Goal: Task Accomplishment & Management: Manage account settings

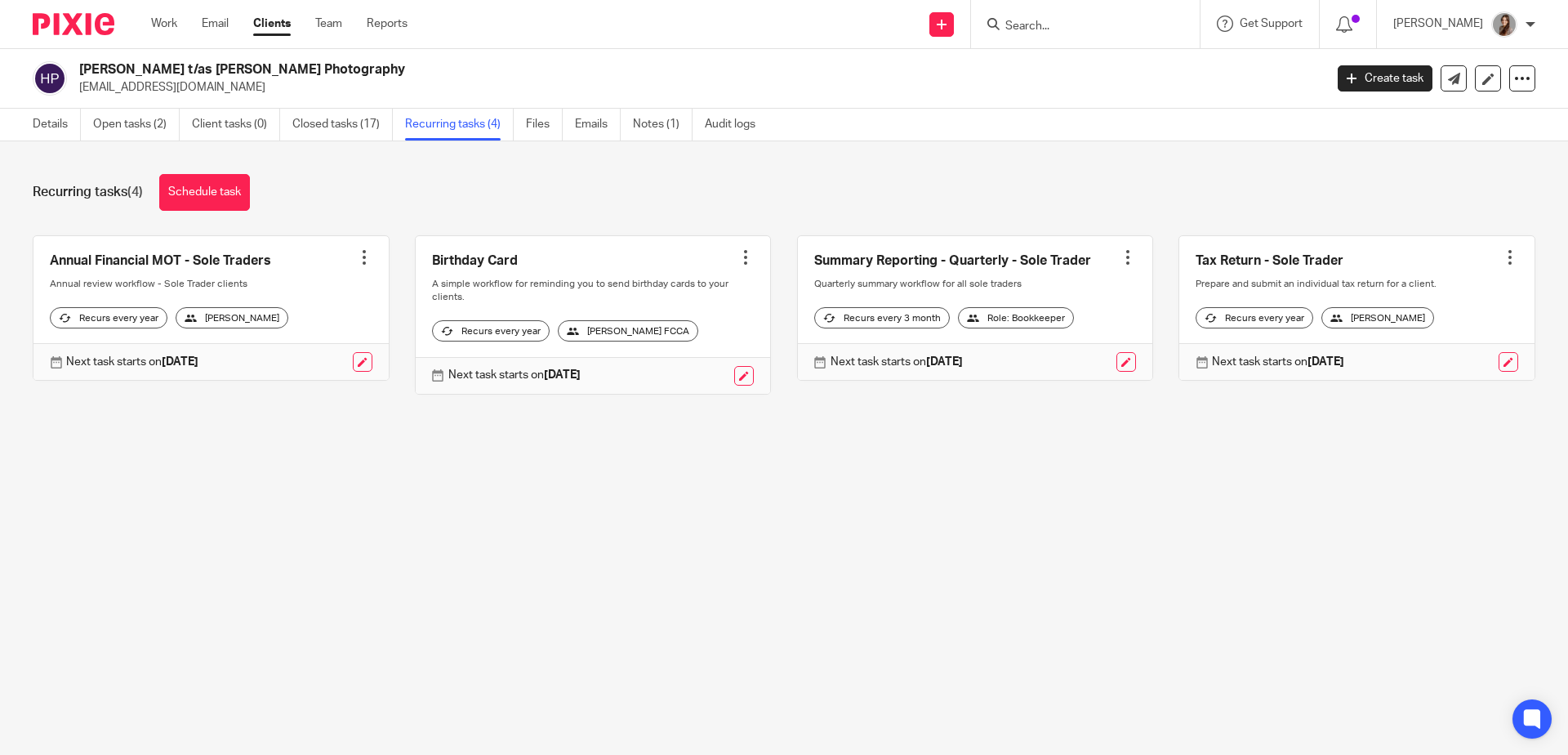
click at [83, 18] on img at bounding box center [73, 24] width 82 height 22
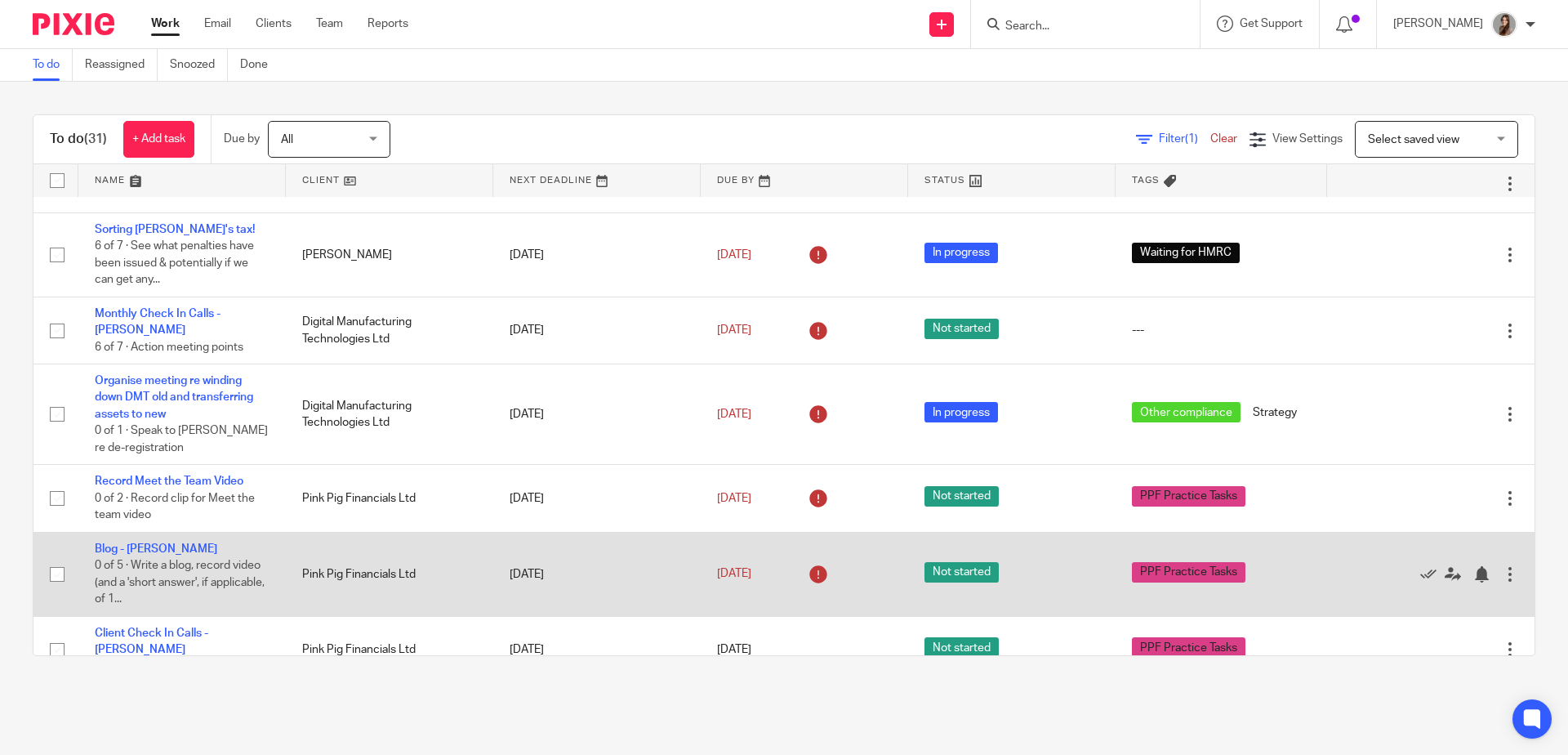
scroll to position [137, 0]
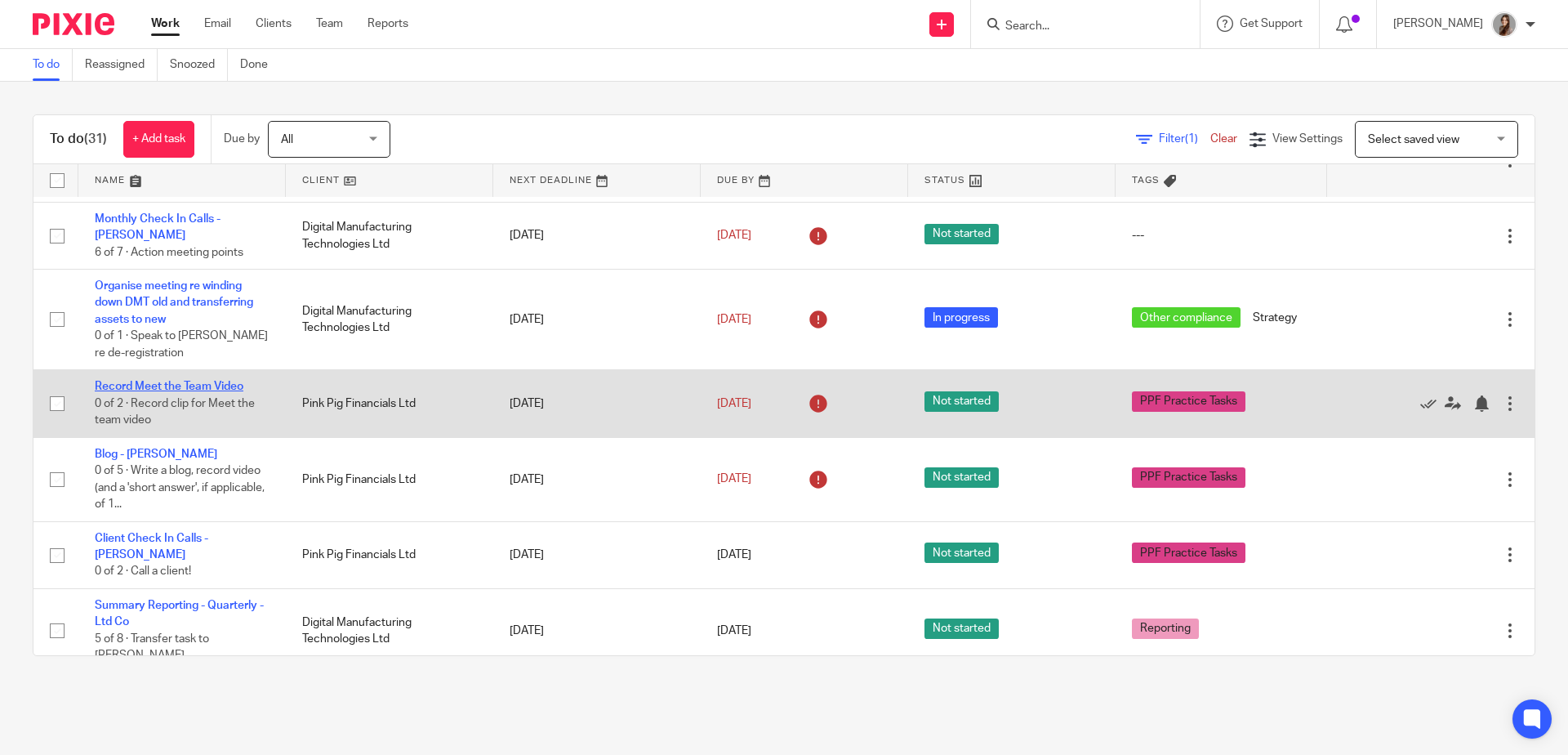
click at [201, 392] on link "Record Meet the Team Video" at bounding box center [169, 386] width 148 height 11
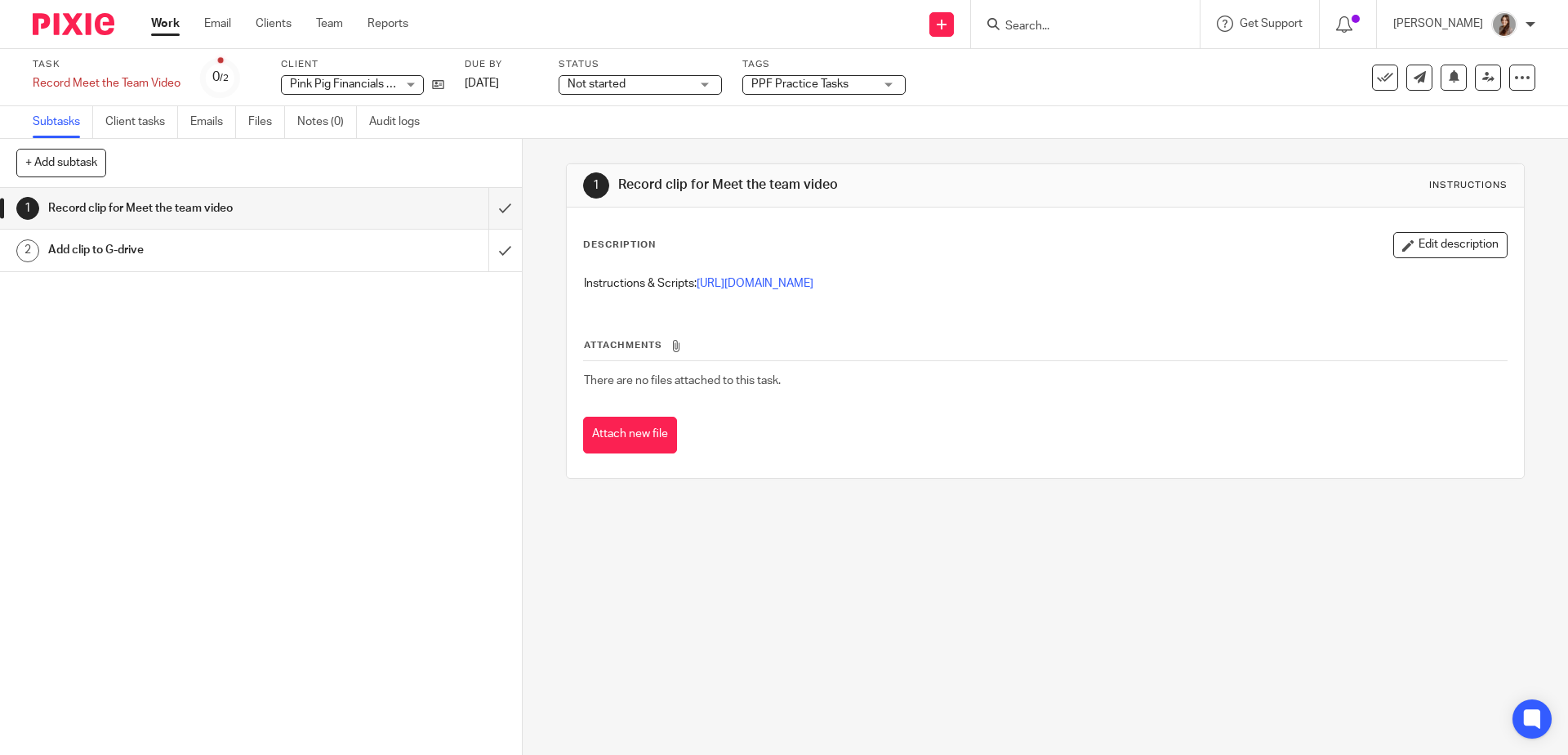
click at [318, 253] on div "Add clip to G-drive" at bounding box center [260, 250] width 424 height 25
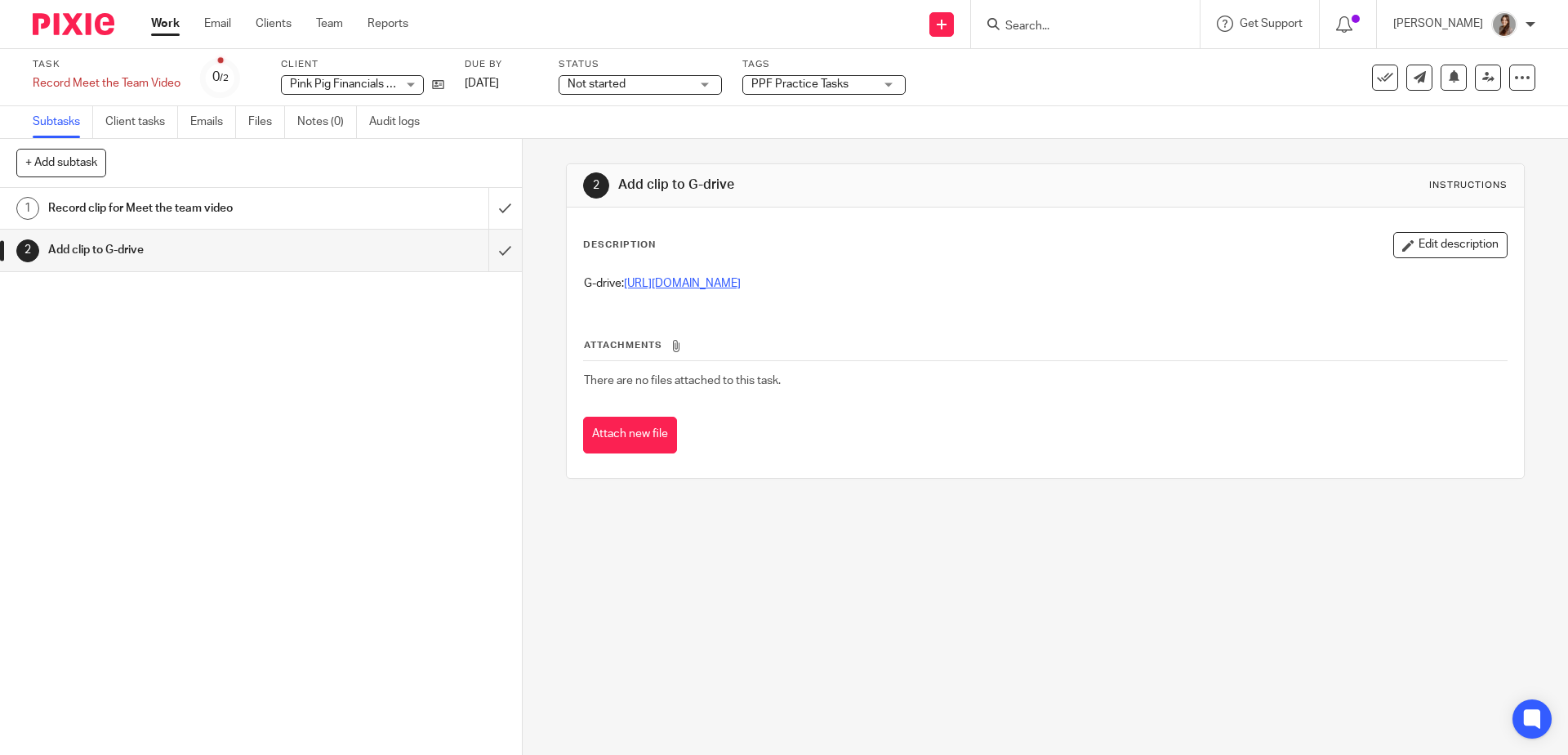
click at [741, 281] on link "https://drive.google.com/drive/folders/1uIsQ3VEFtlGkcSvpZ7o1cxXCNpnQm_VH?usp=dr…" at bounding box center [682, 283] width 117 height 11
click at [481, 212] on input "submit" at bounding box center [261, 208] width 521 height 41
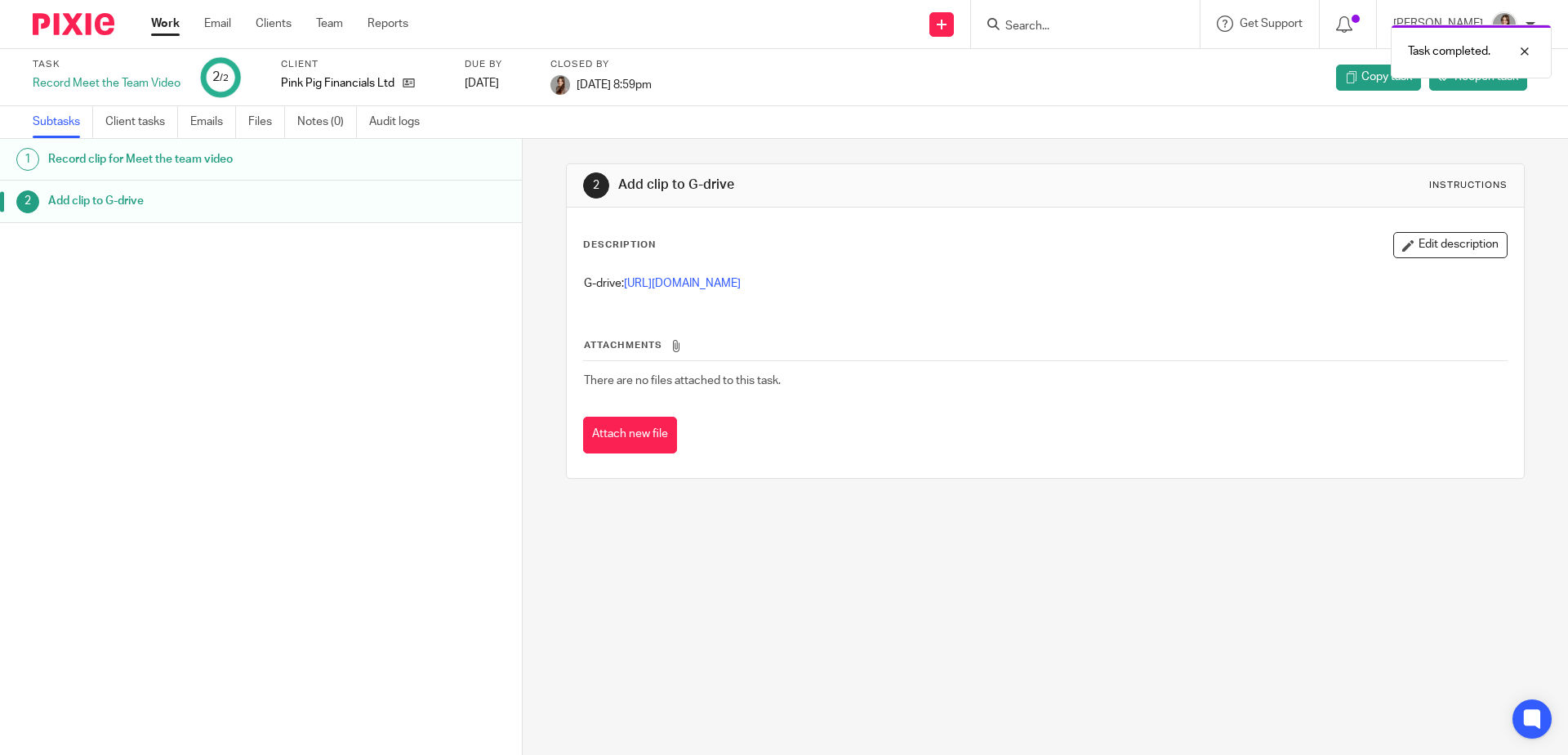
click at [70, 31] on img at bounding box center [73, 24] width 82 height 22
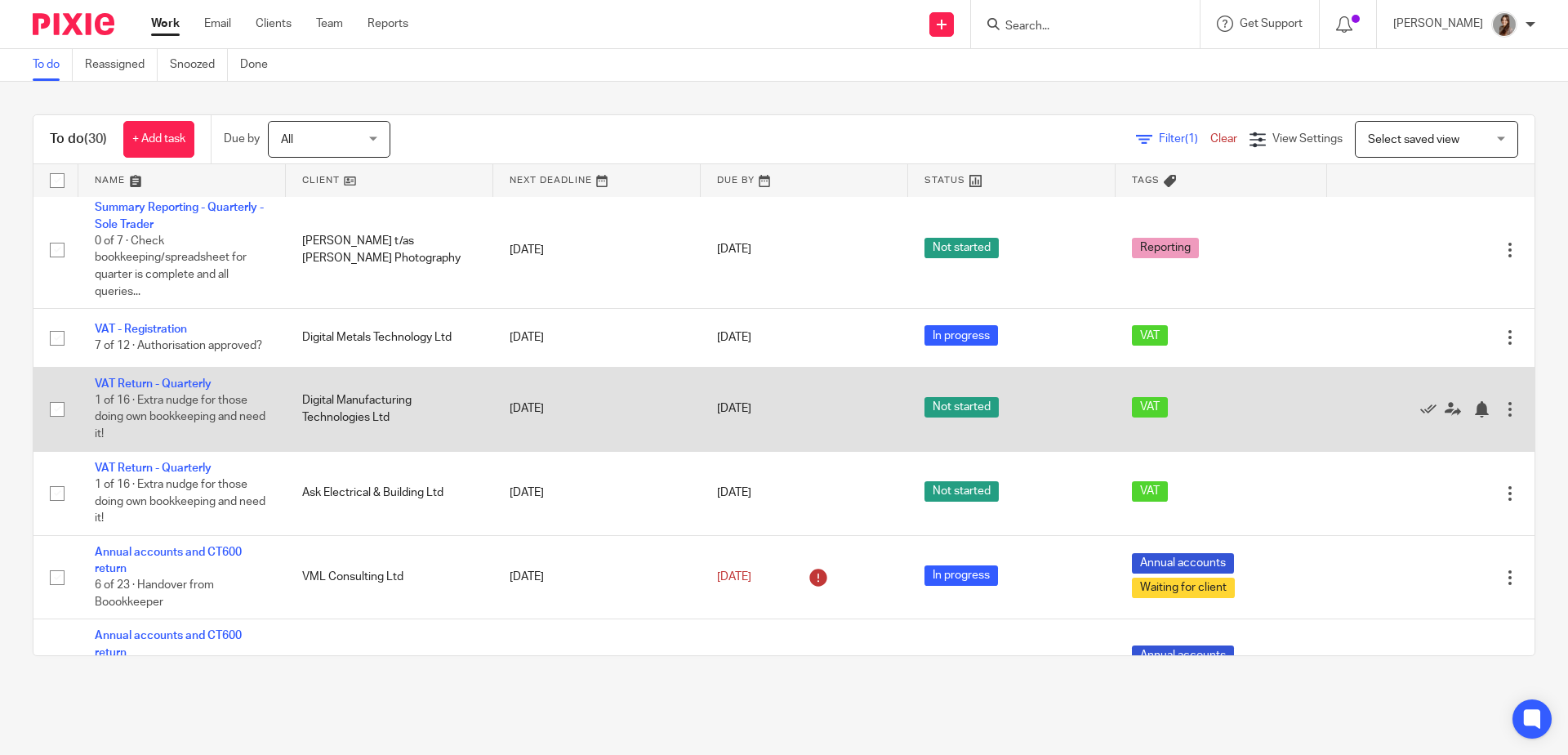
scroll to position [992, 0]
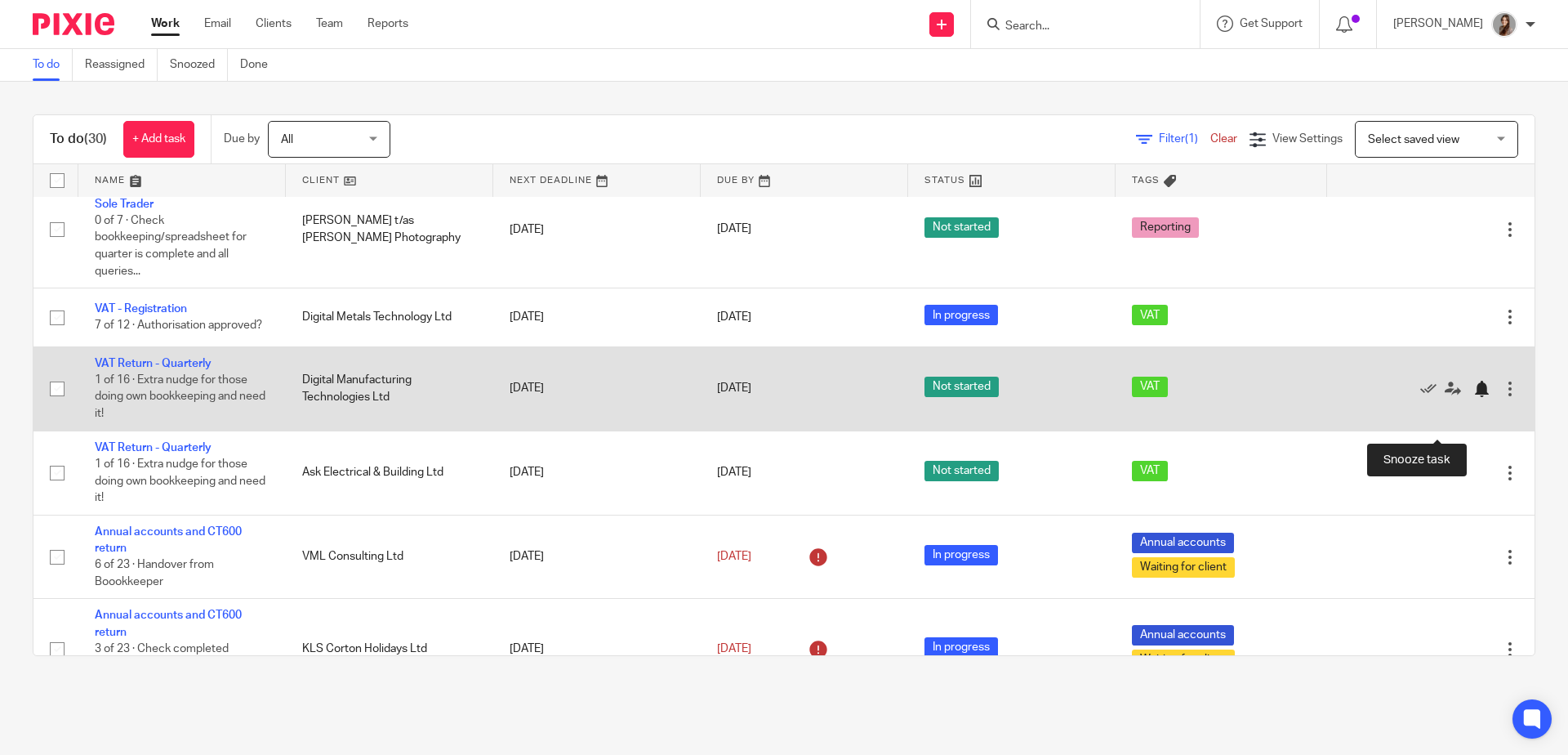
click at [1473, 397] on div at bounding box center [1481, 389] width 17 height 17
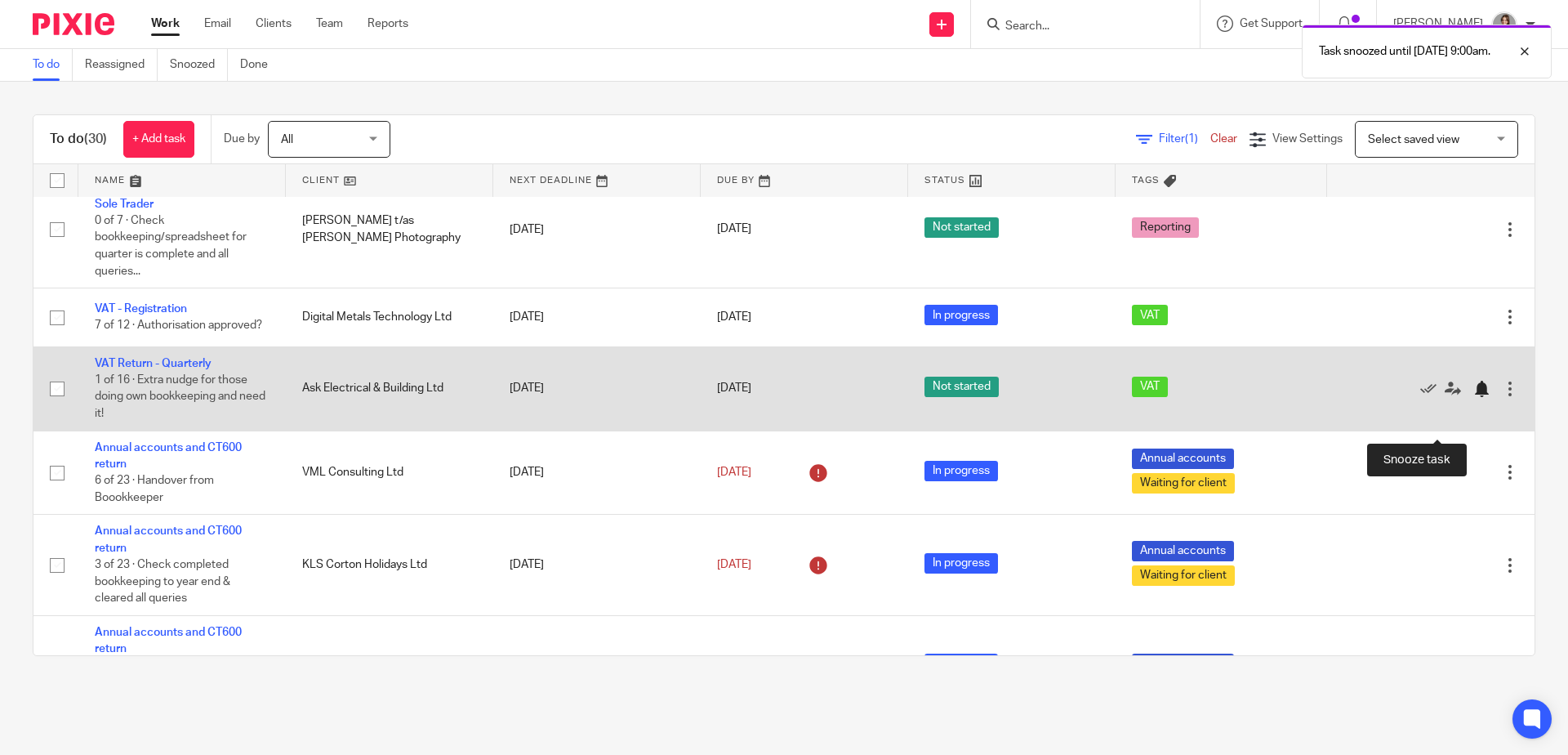
click at [1473, 397] on div at bounding box center [1481, 389] width 17 height 17
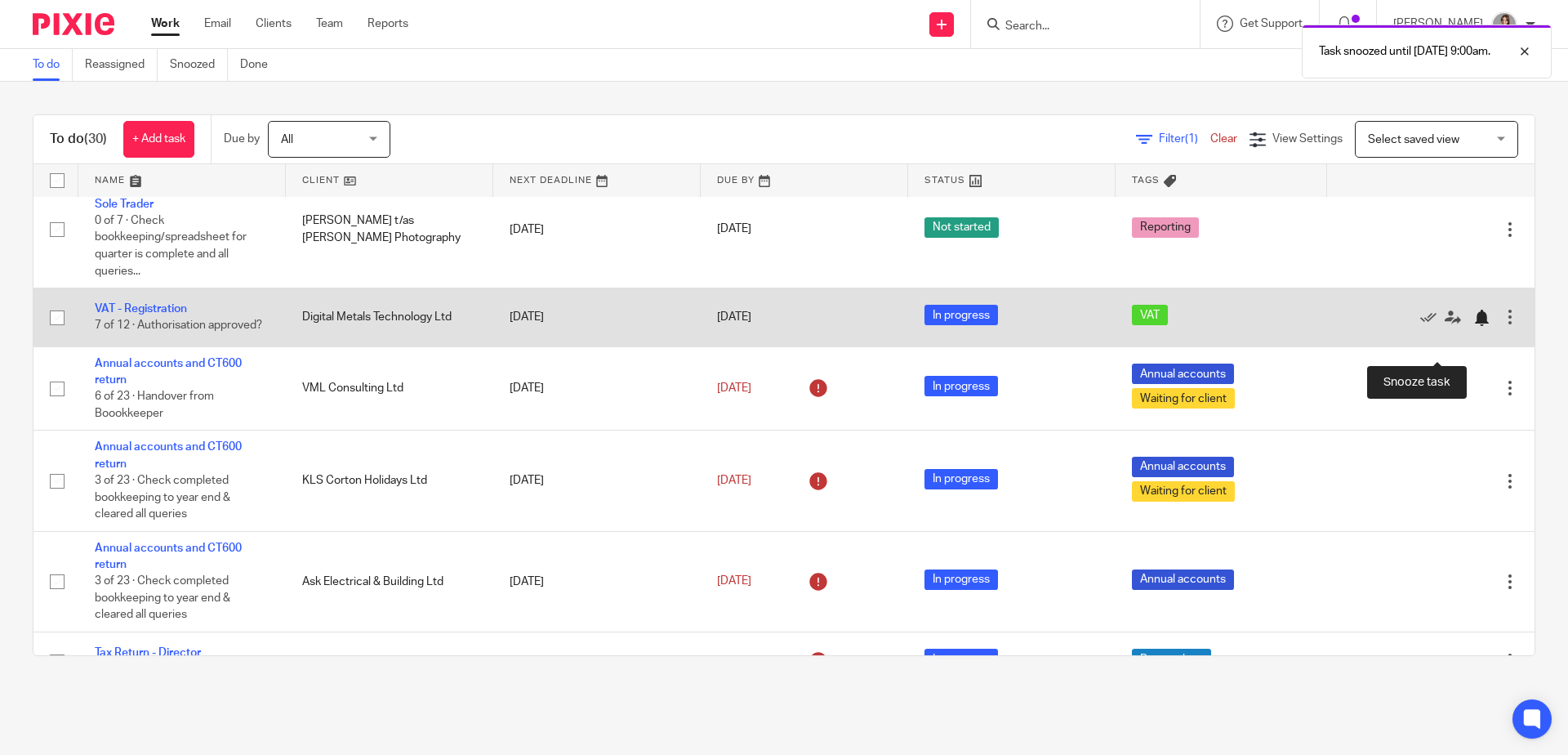
click at [1473, 326] on div at bounding box center [1481, 318] width 17 height 17
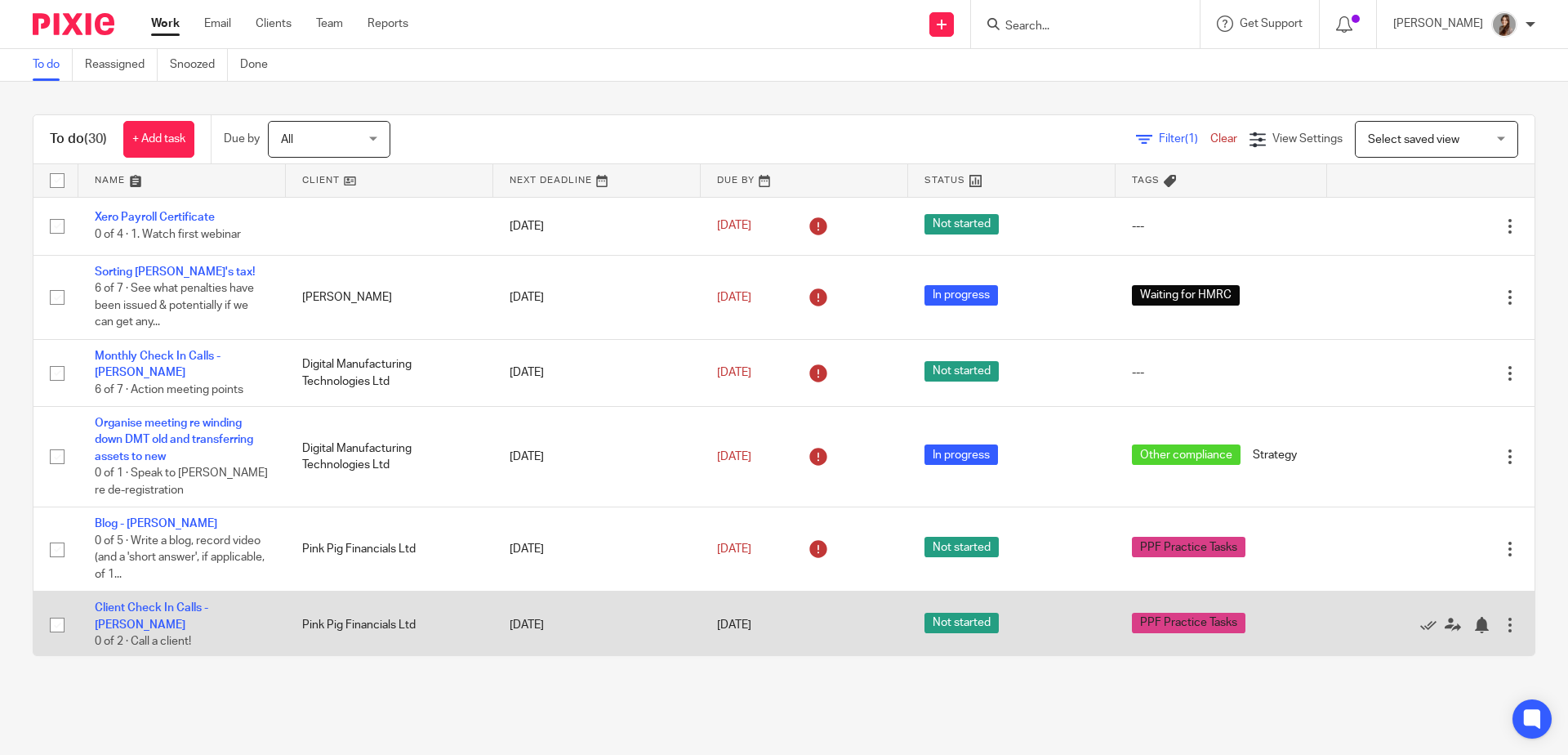
scroll to position [157, 0]
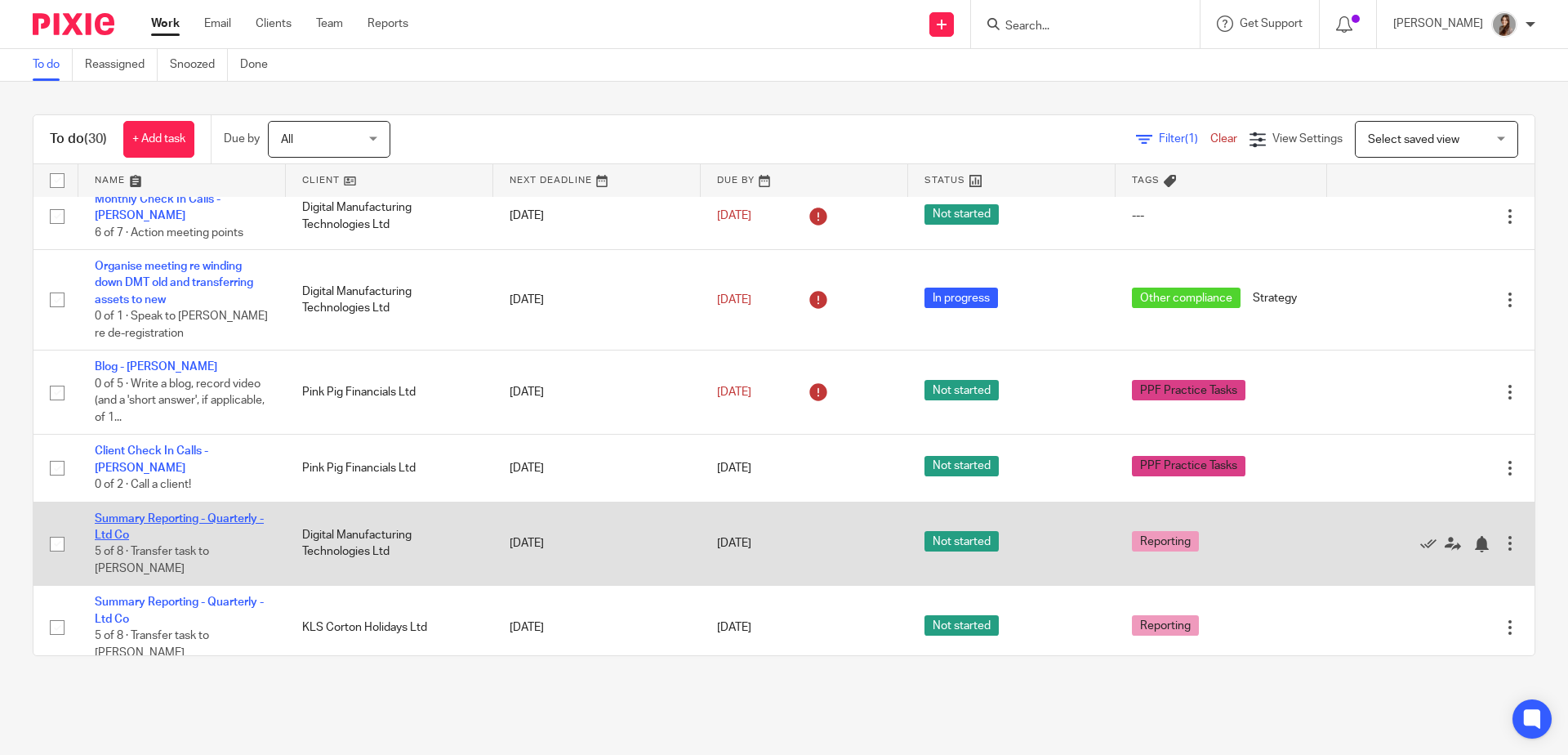
click at [190, 517] on link "Summary Reporting - Quarterly - Ltd Co" at bounding box center [179, 527] width 169 height 28
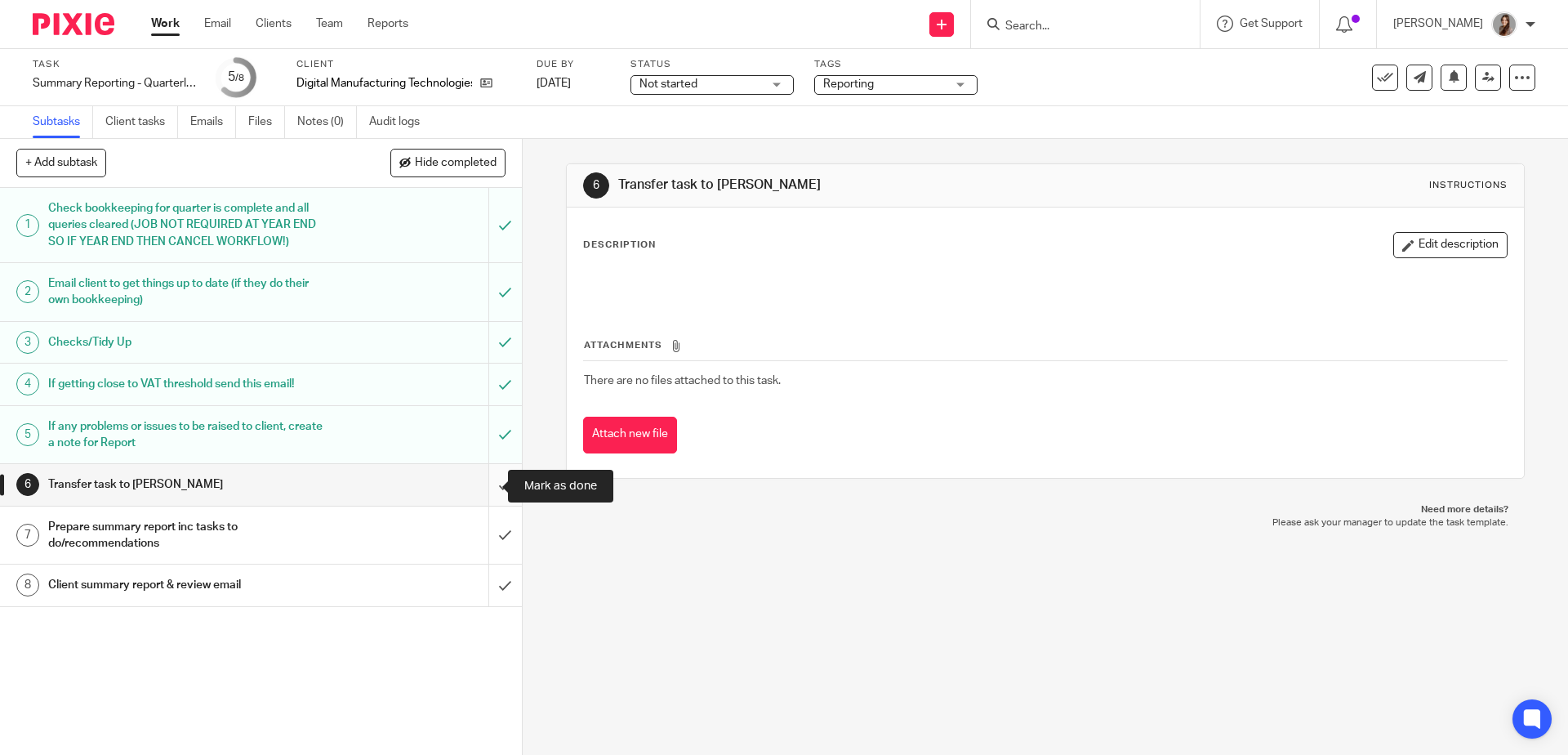
click at [471, 483] on input "submit" at bounding box center [261, 484] width 521 height 41
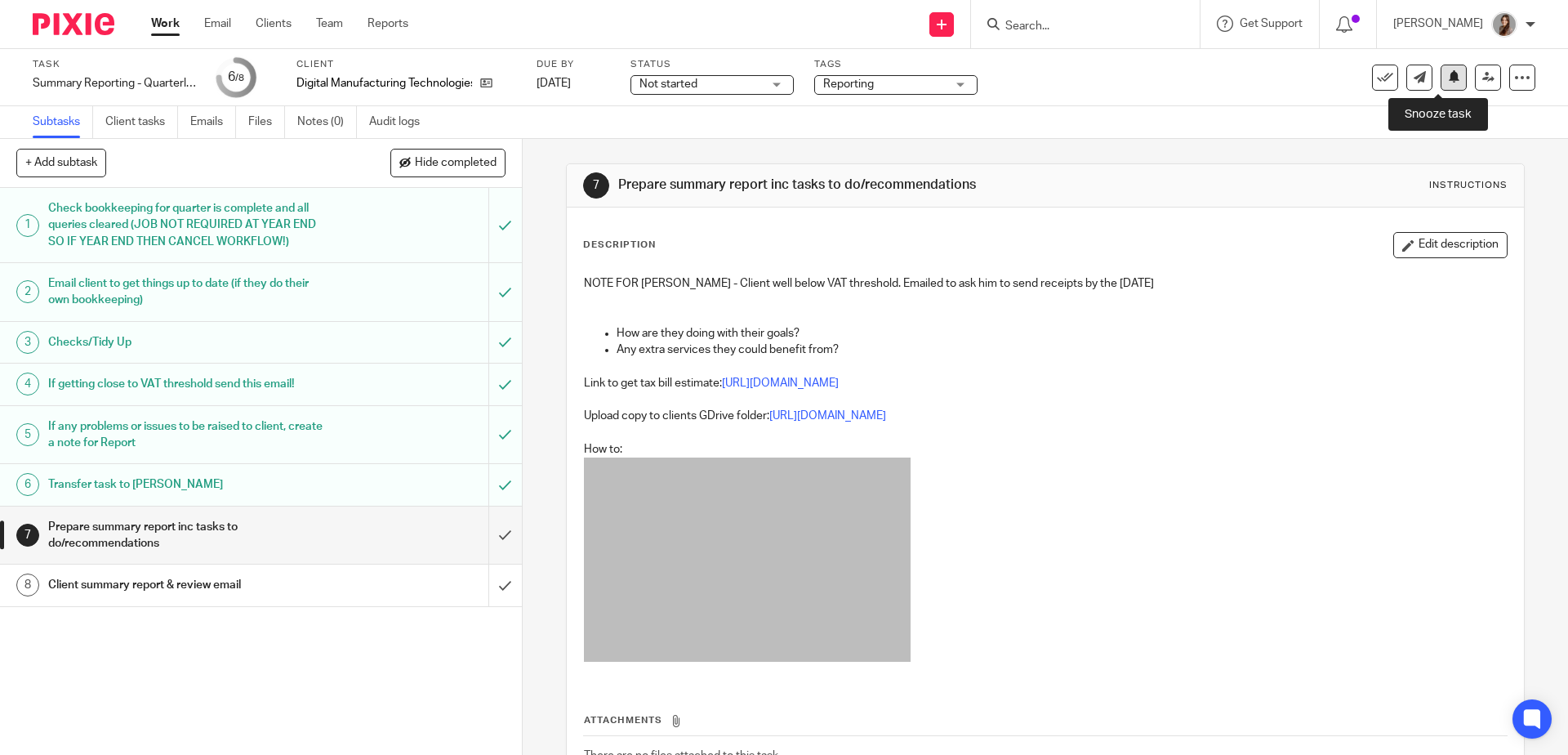
click at [1447, 76] on icon at bounding box center [1453, 76] width 12 height 12
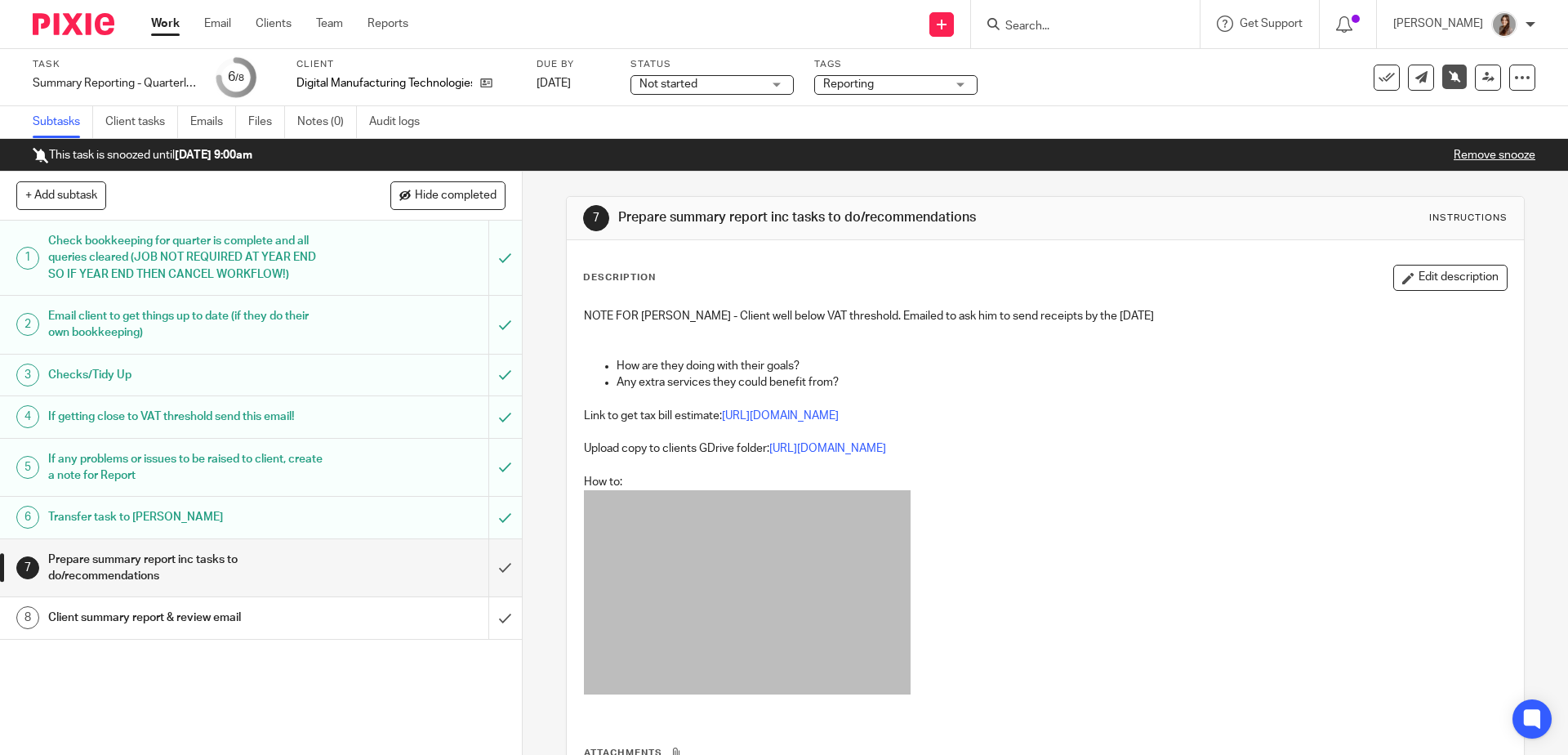
click at [61, 4] on div at bounding box center [67, 24] width 135 height 48
click at [76, 32] on img at bounding box center [73, 24] width 82 height 22
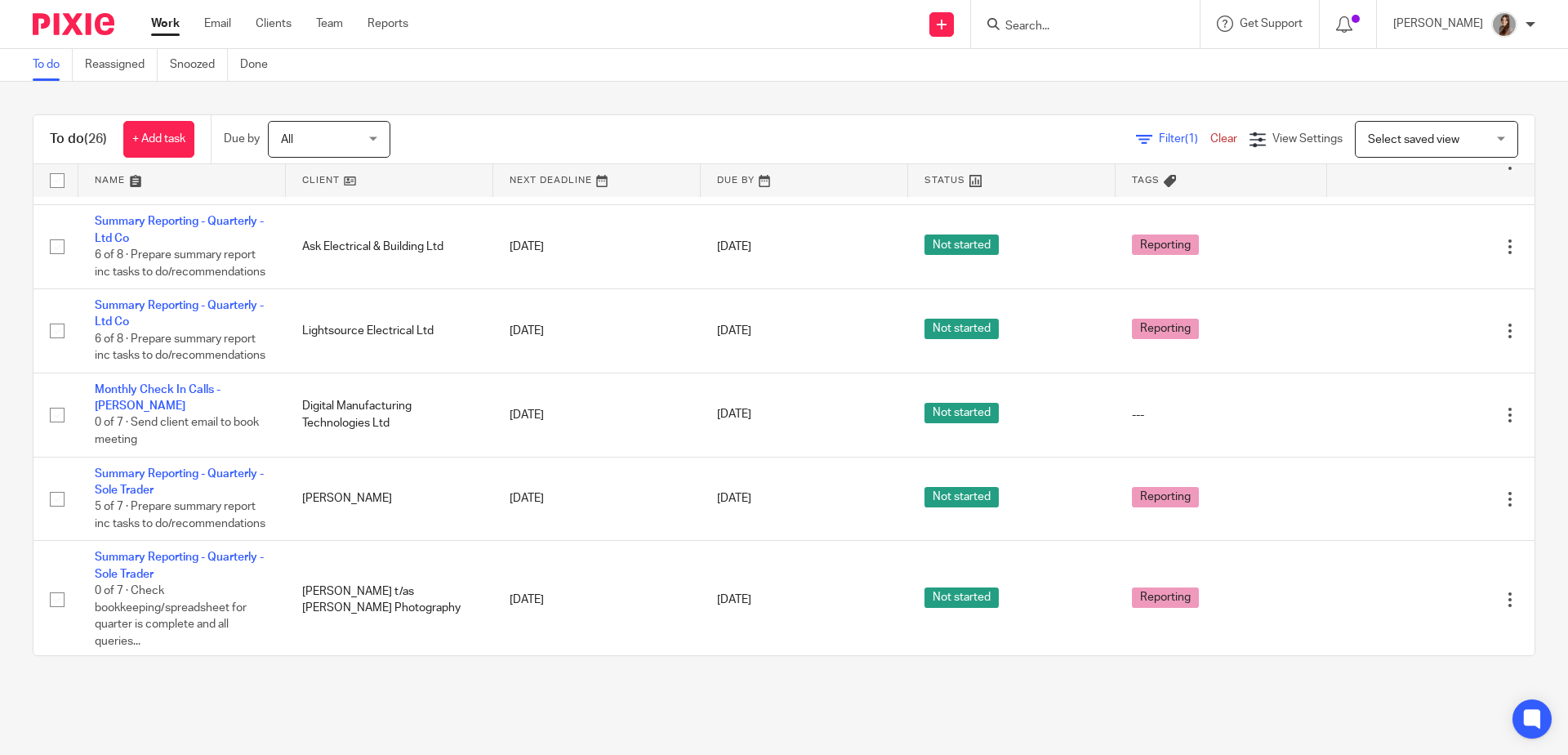
scroll to position [271, 0]
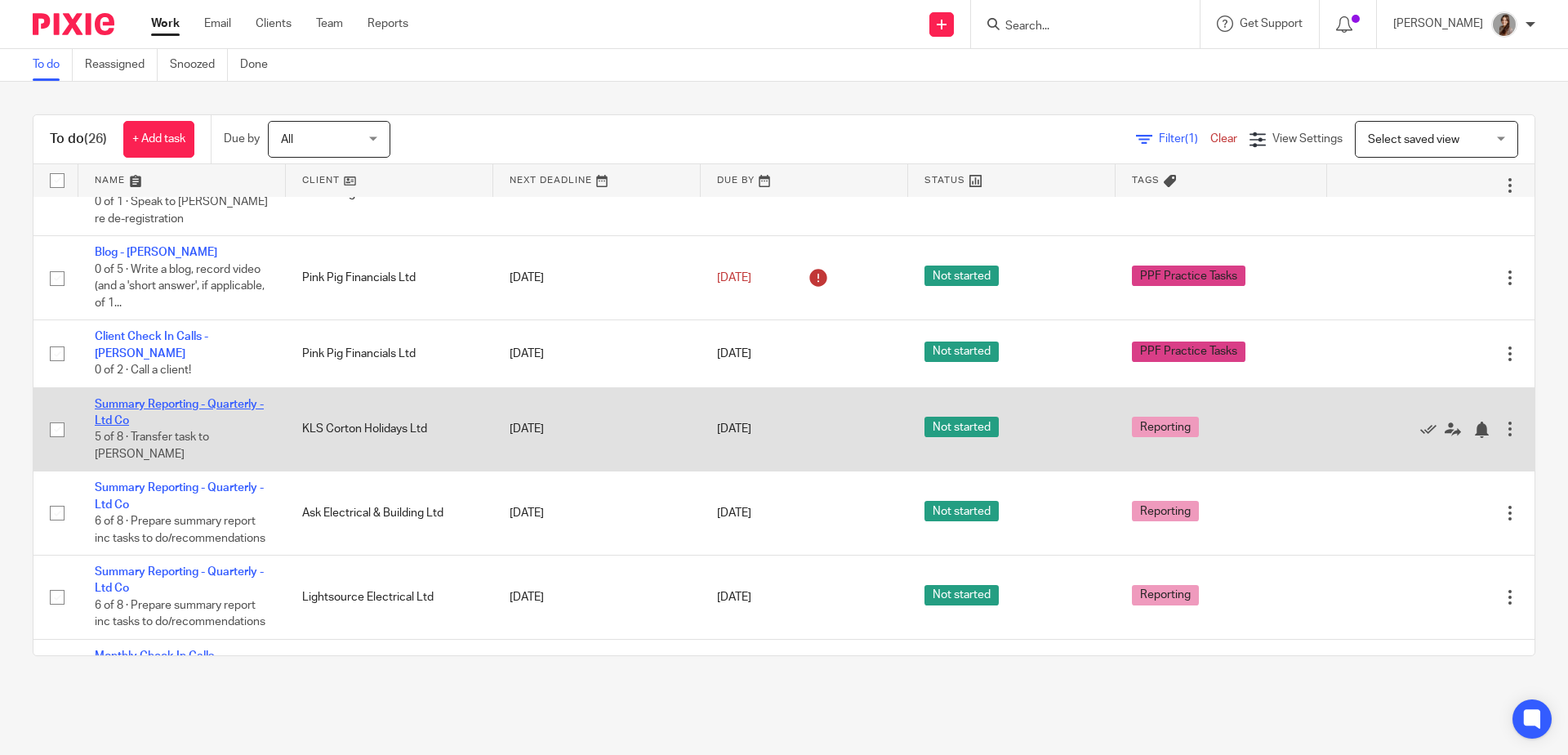
click at [164, 401] on link "Summary Reporting - Quarterly - Ltd Co" at bounding box center [179, 412] width 169 height 28
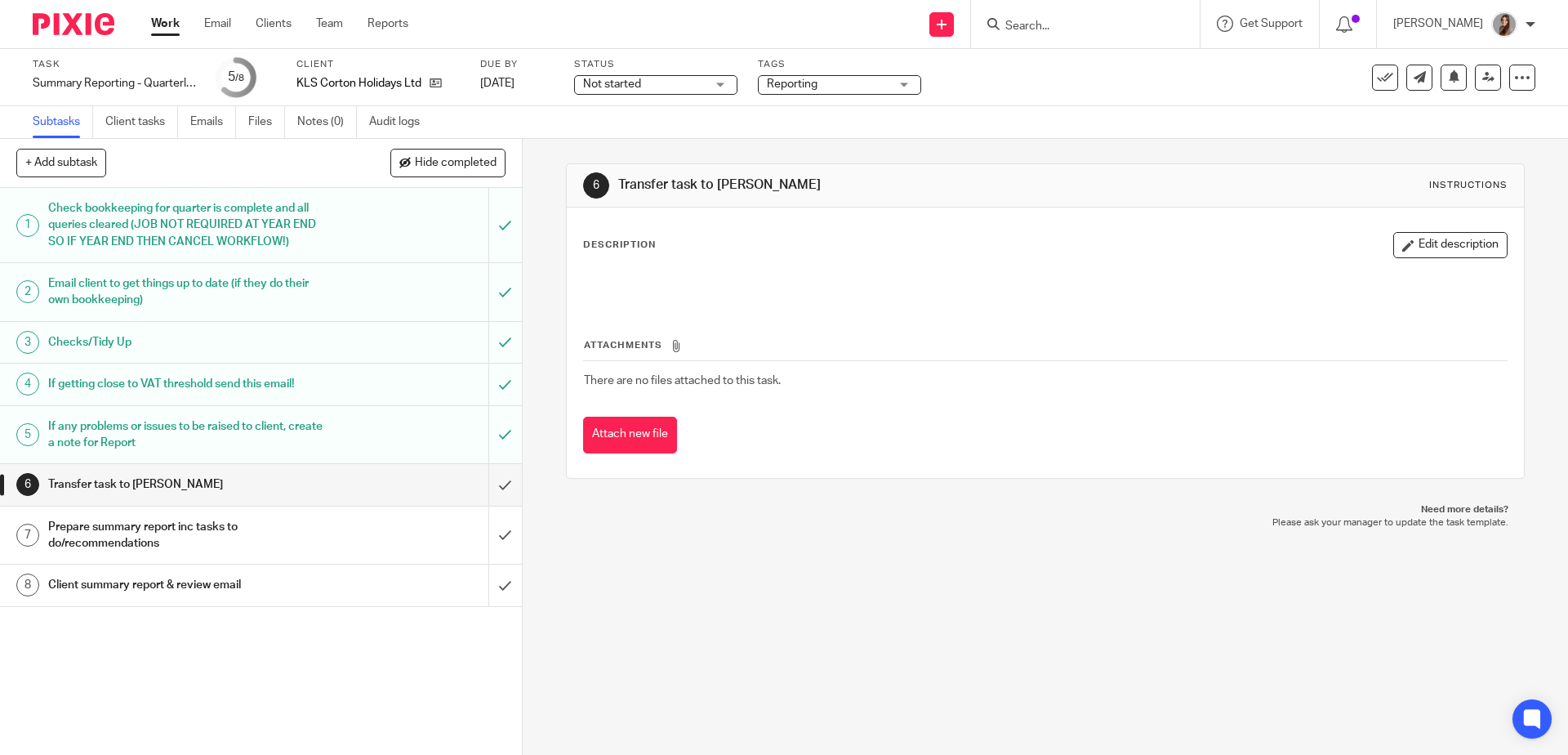
click at [72, 26] on img at bounding box center [73, 24] width 82 height 22
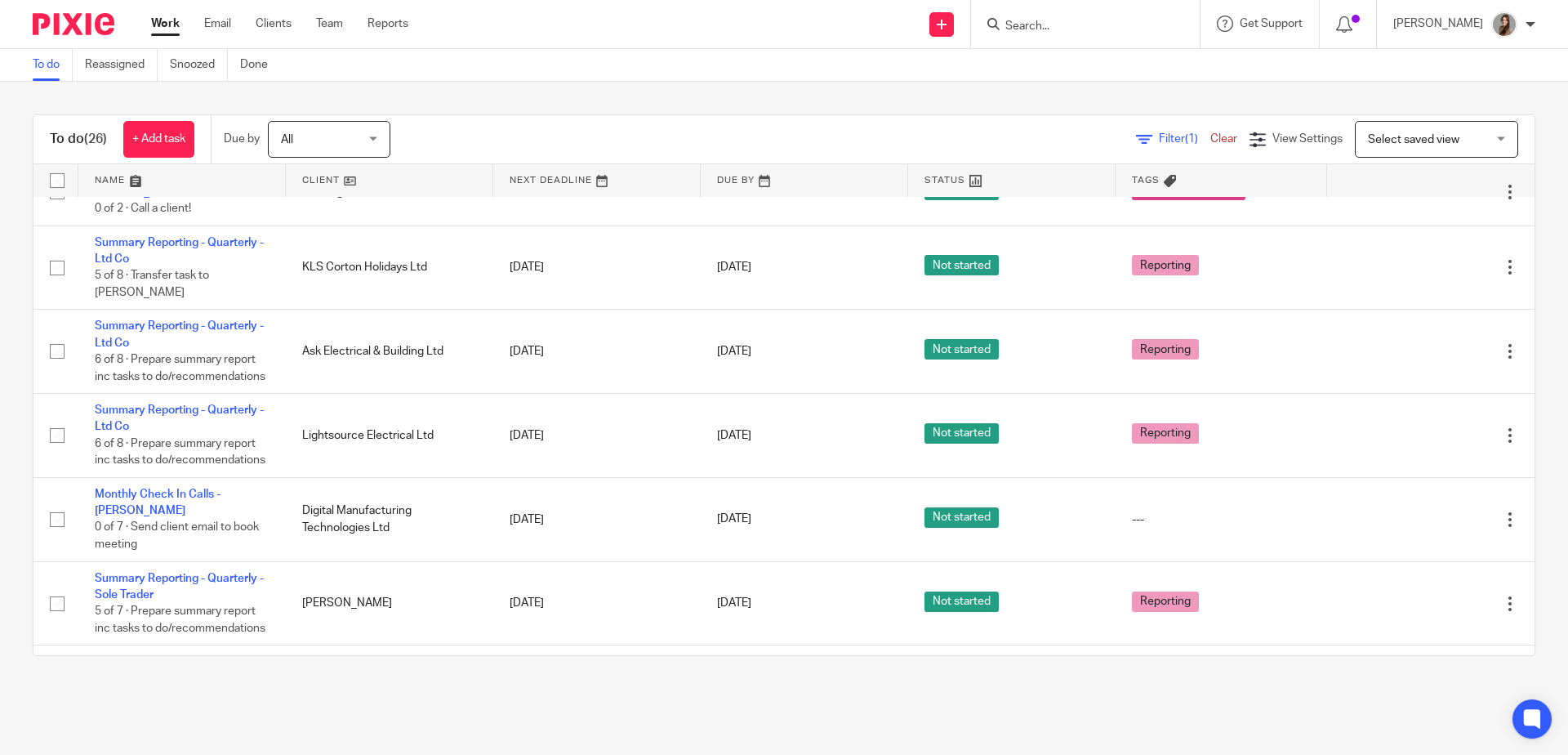
scroll to position [452, 0]
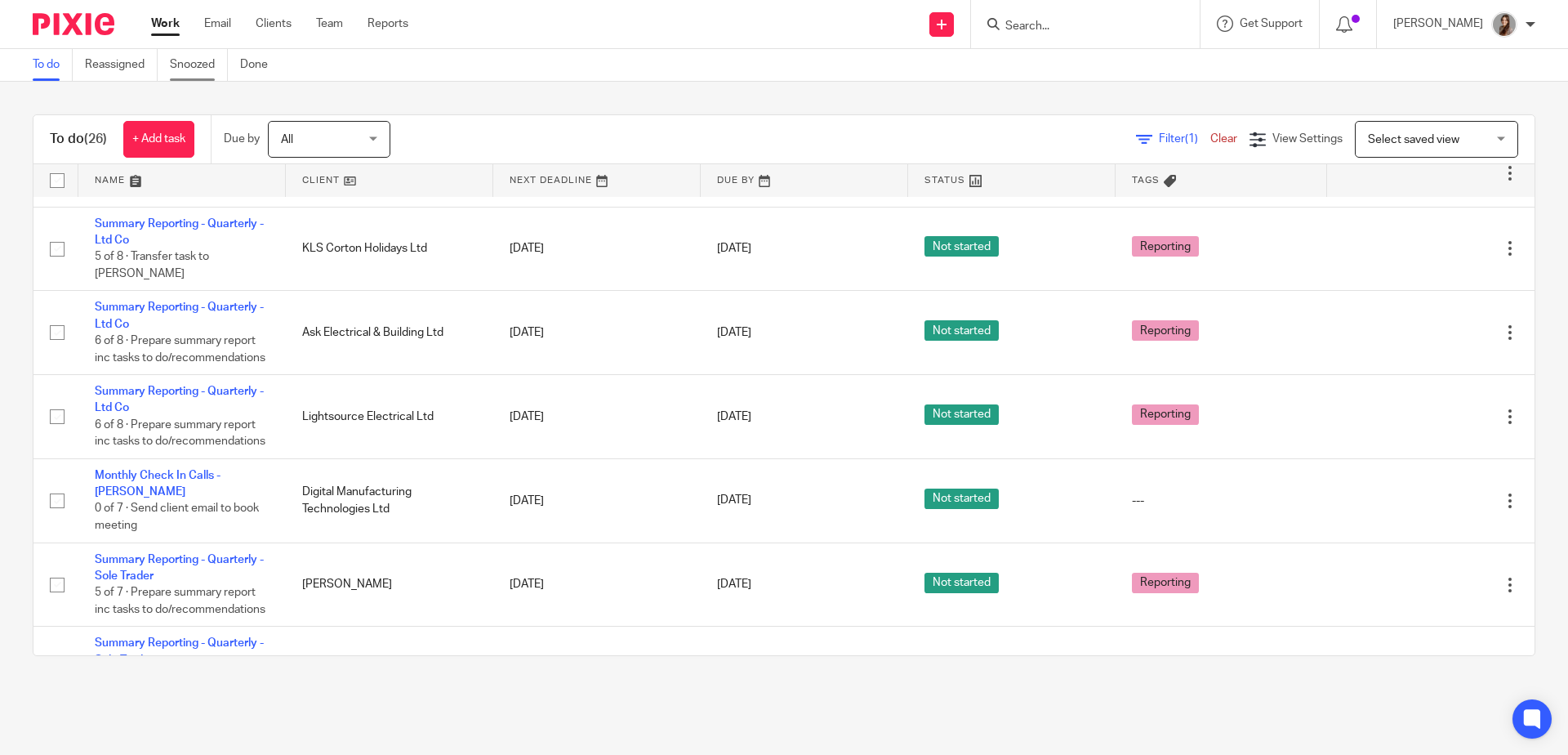
click at [206, 61] on link "Snoozed" at bounding box center [198, 65] width 58 height 32
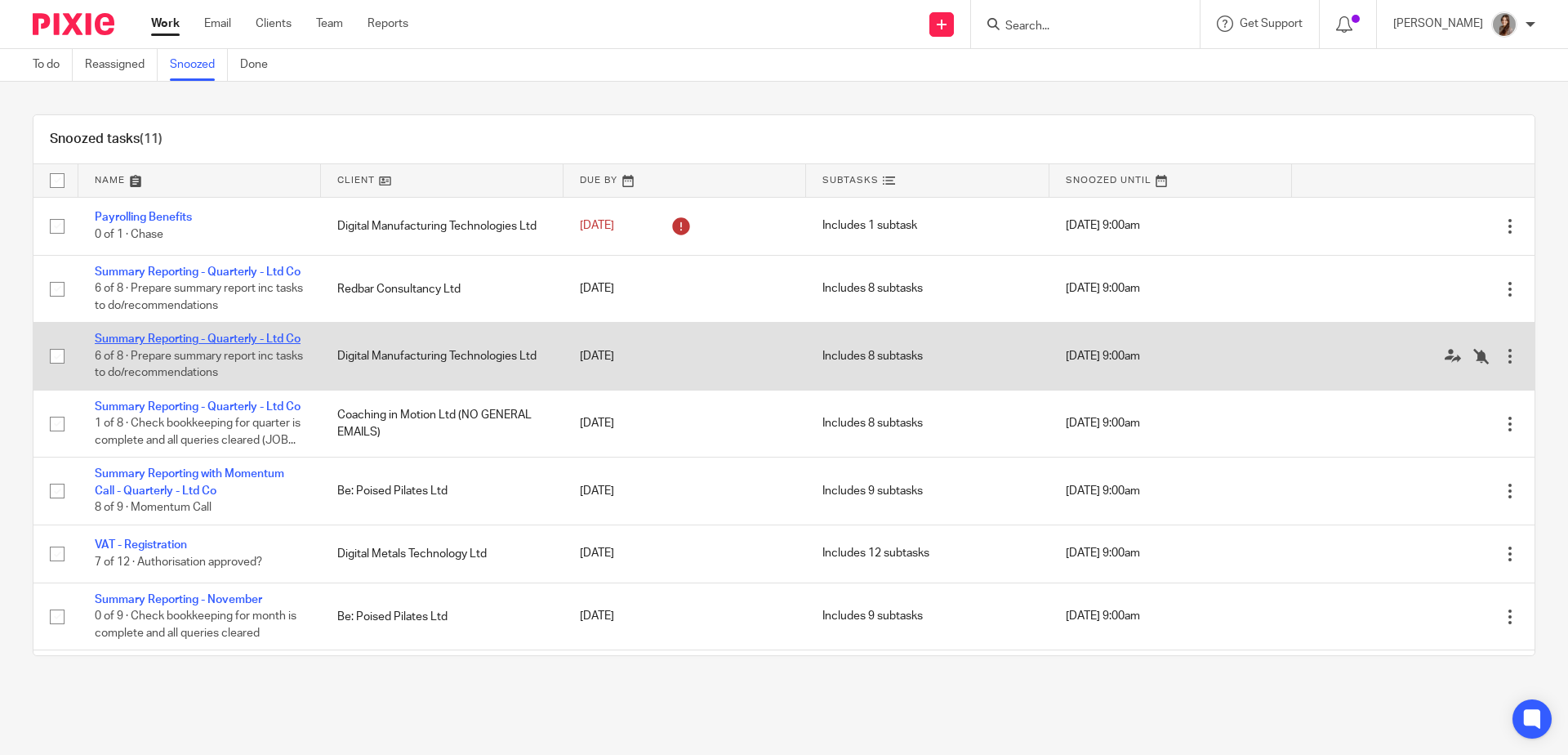
click at [248, 345] on link "Summary Reporting - Quarterly - Ltd Co" at bounding box center [197, 339] width 205 height 11
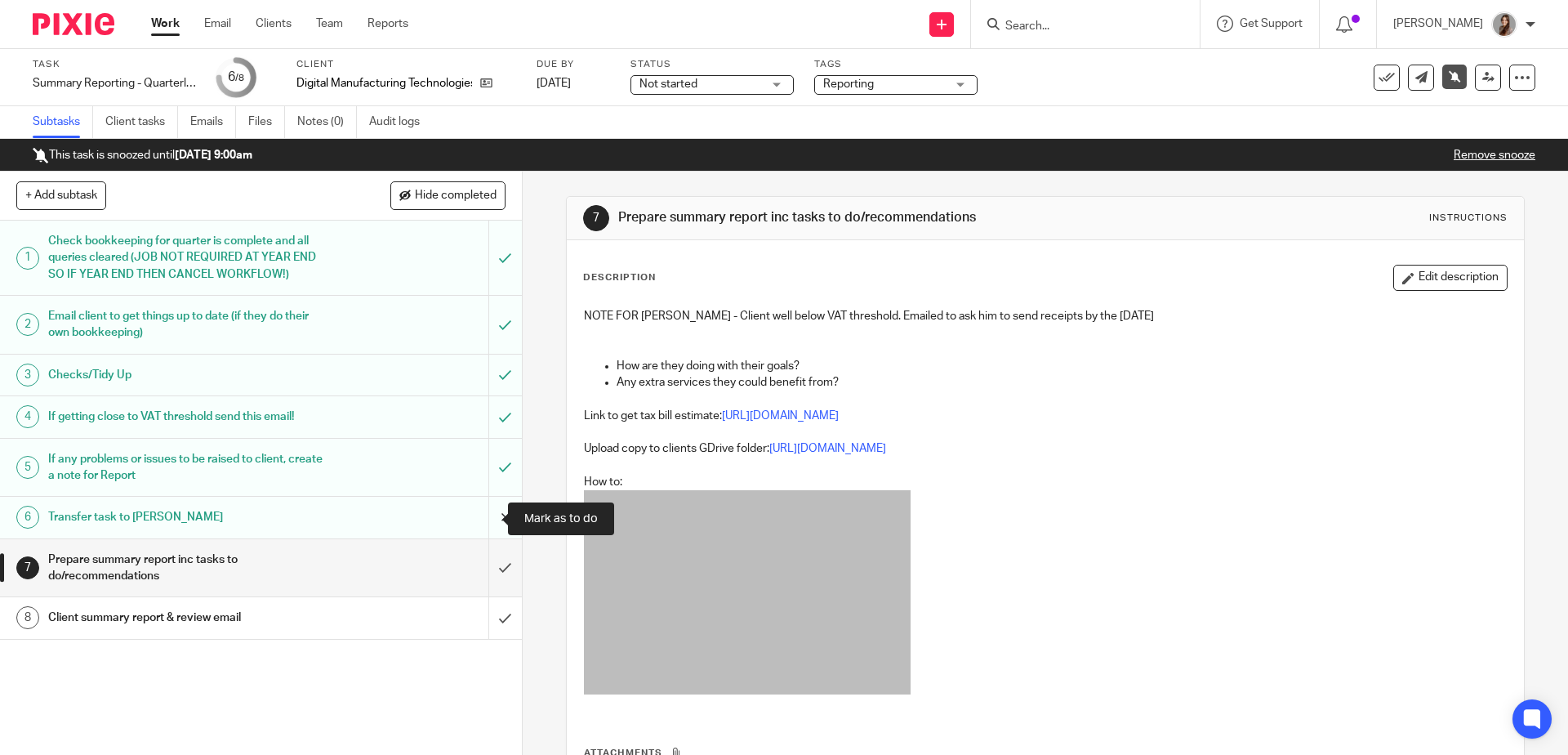
click at [486, 521] on input "submit" at bounding box center [261, 517] width 521 height 41
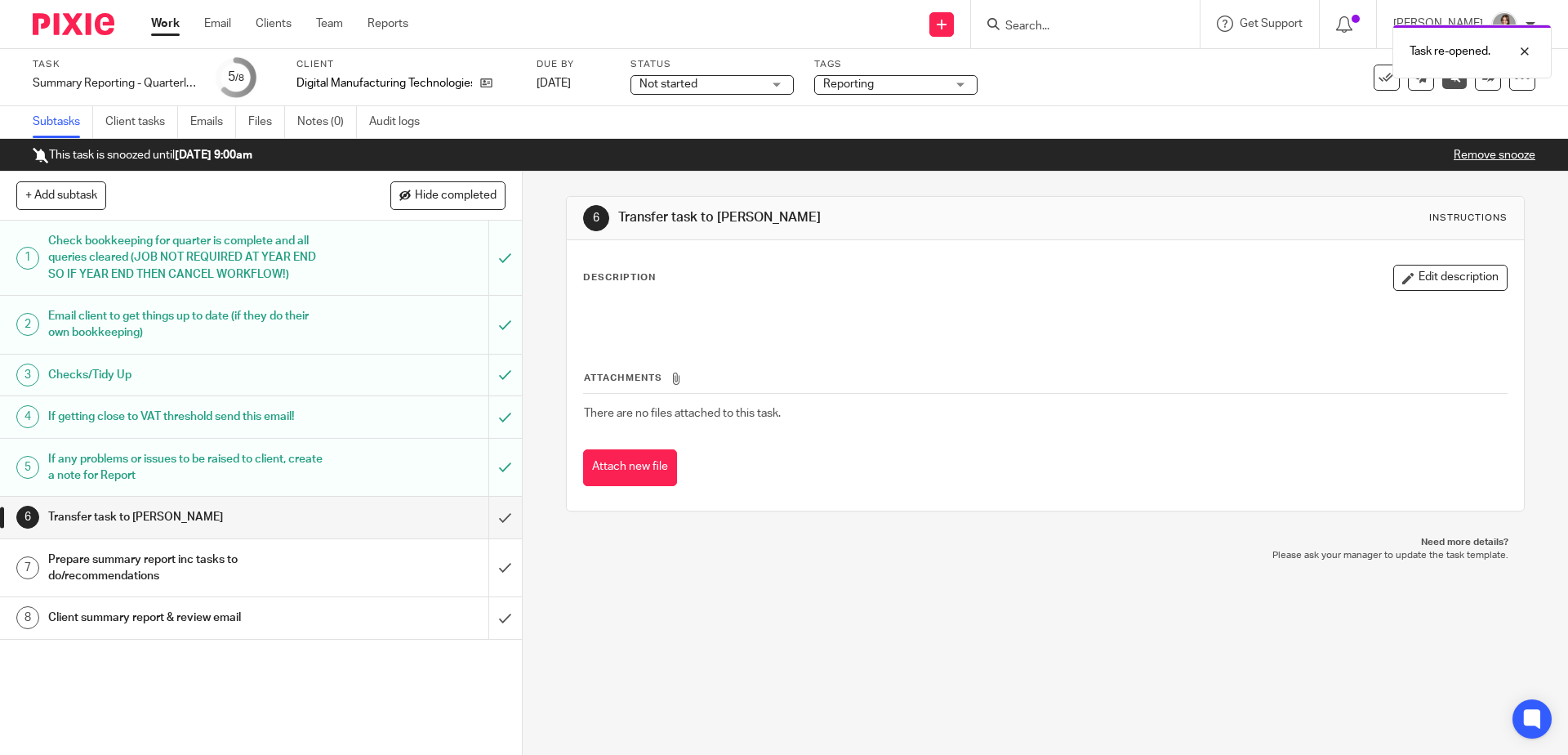
click at [1485, 156] on link "Remove snooze" at bounding box center [1494, 155] width 82 height 11
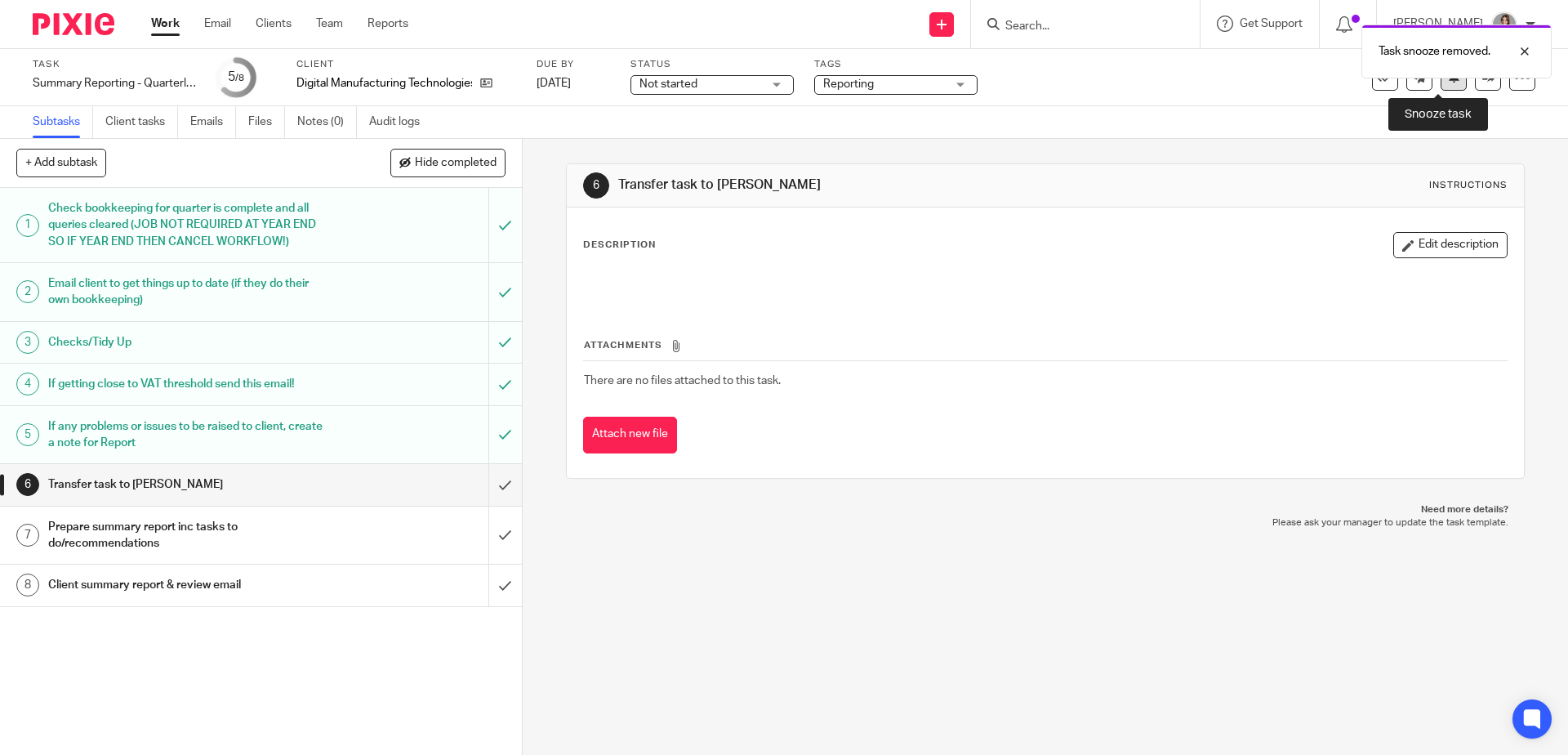
click at [1447, 83] on icon at bounding box center [1453, 76] width 12 height 12
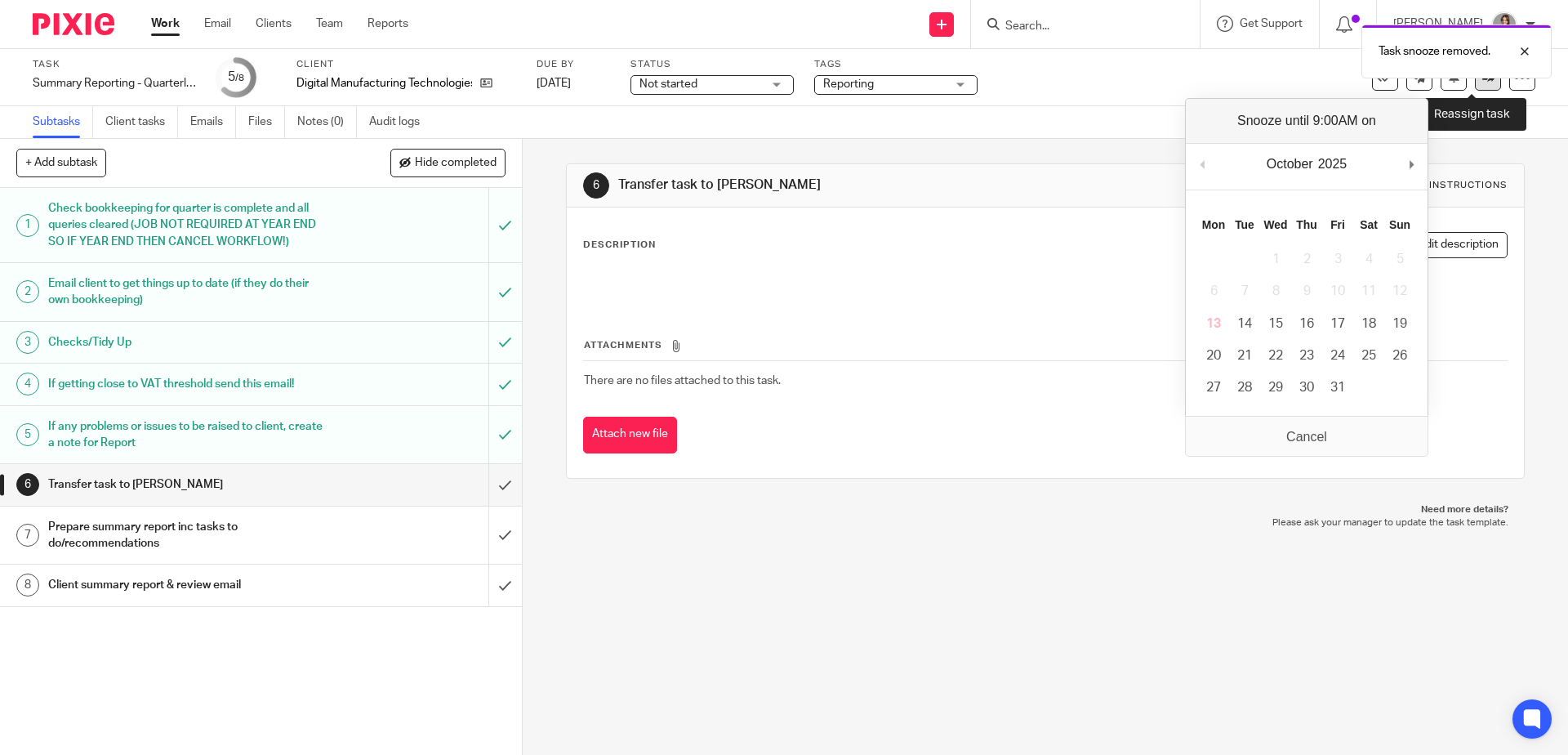
click at [1475, 85] on link at bounding box center [1488, 77] width 26 height 26
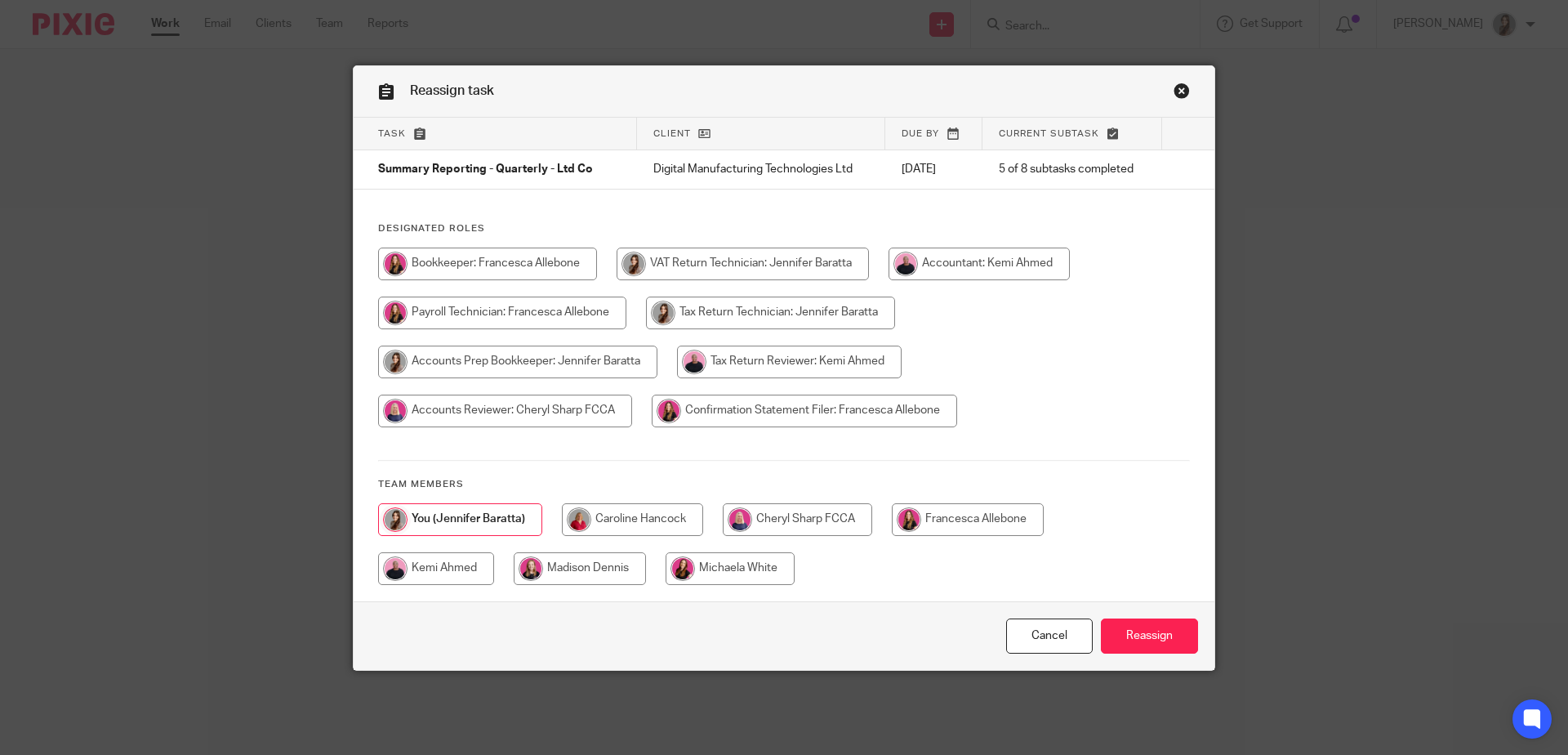
click at [958, 526] on input "radio" at bounding box center [967, 519] width 152 height 32
radio input "true"
click at [1161, 641] on input "Reassign" at bounding box center [1149, 636] width 97 height 35
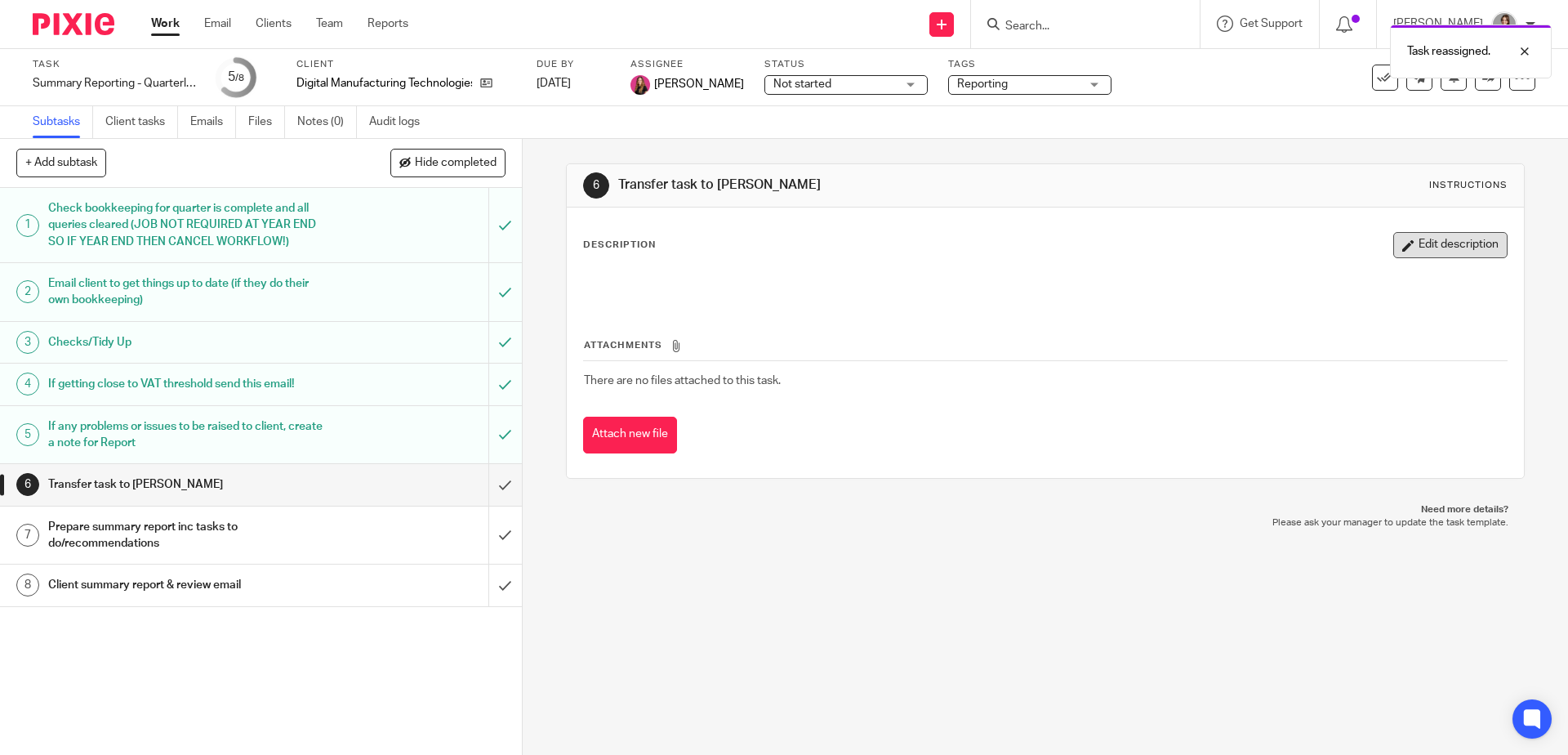
click at [1421, 251] on button "Edit description" at bounding box center [1450, 245] width 114 height 26
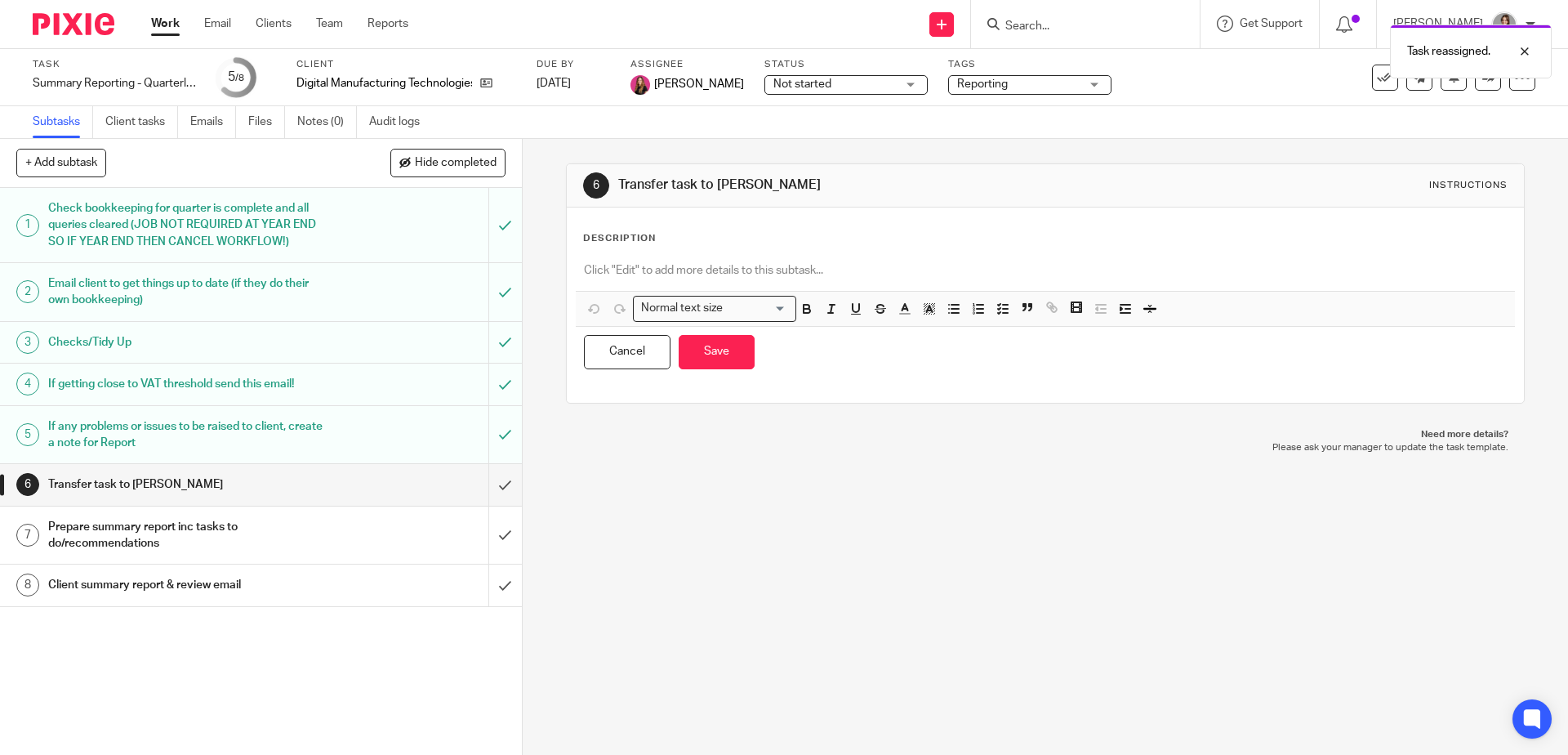
click at [679, 242] on div "Description" at bounding box center [1045, 239] width 923 height 13
click at [652, 273] on p at bounding box center [1045, 270] width 922 height 17
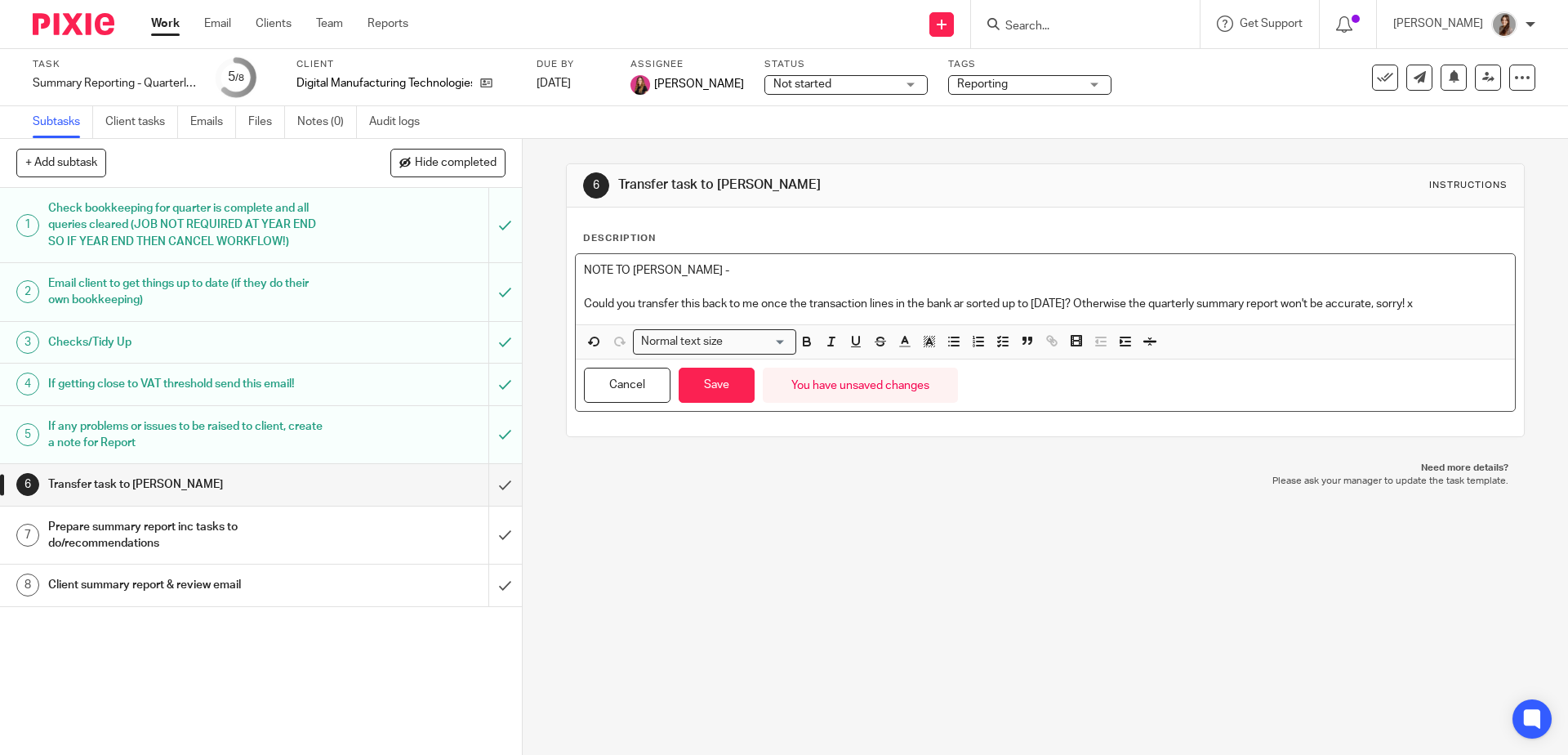
drag, startPoint x: 956, startPoint y: 305, endPoint x: 1045, endPoint y: 262, distance: 98.8
click at [956, 305] on p "Could you transfer this back to me once the transaction lines in the bank ar so…" at bounding box center [1045, 304] width 922 height 17
click at [720, 392] on button "Save" at bounding box center [716, 385] width 76 height 35
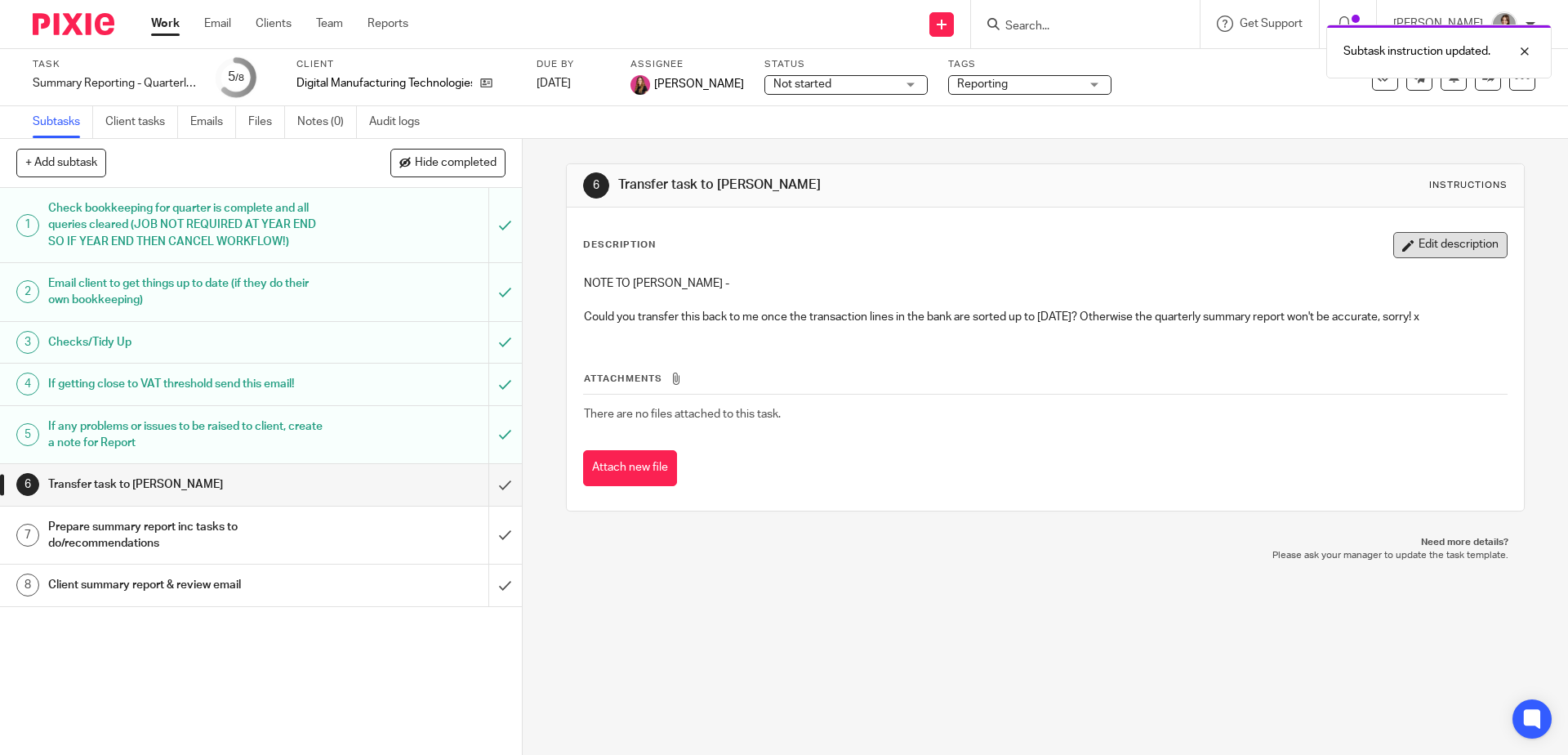
click at [1445, 248] on button "Edit description" at bounding box center [1450, 245] width 114 height 26
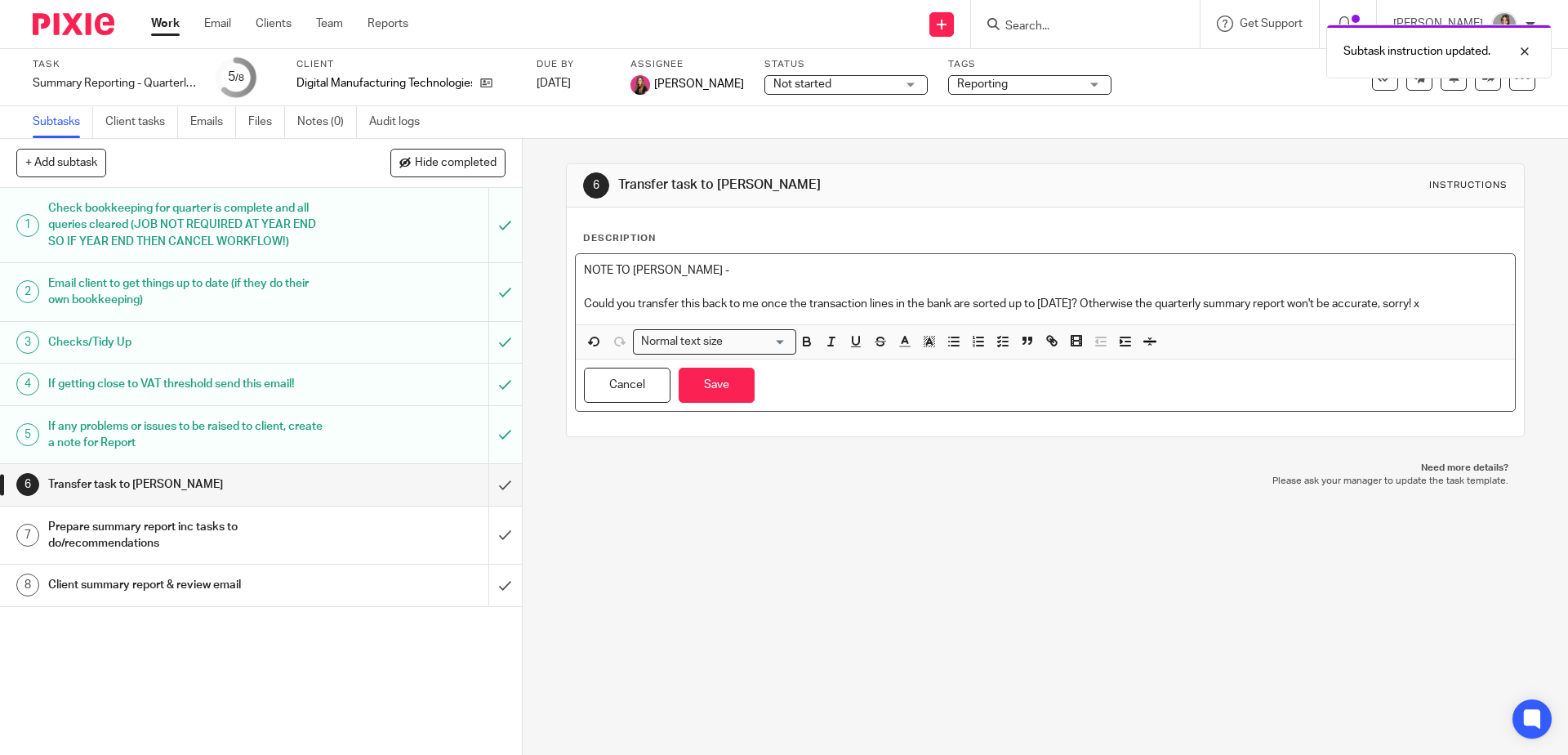
drag, startPoint x: 1470, startPoint y: 311, endPoint x: 532, endPoint y: 253, distance: 939.8
click at [532, 253] on div "6 Transfer task to Jennifer Instructions Description NOTE TO FRANKIE - Could yo…" at bounding box center [1045, 447] width 1045 height 616
click at [803, 347] on icon "button" at bounding box center [806, 344] width 6 height 4
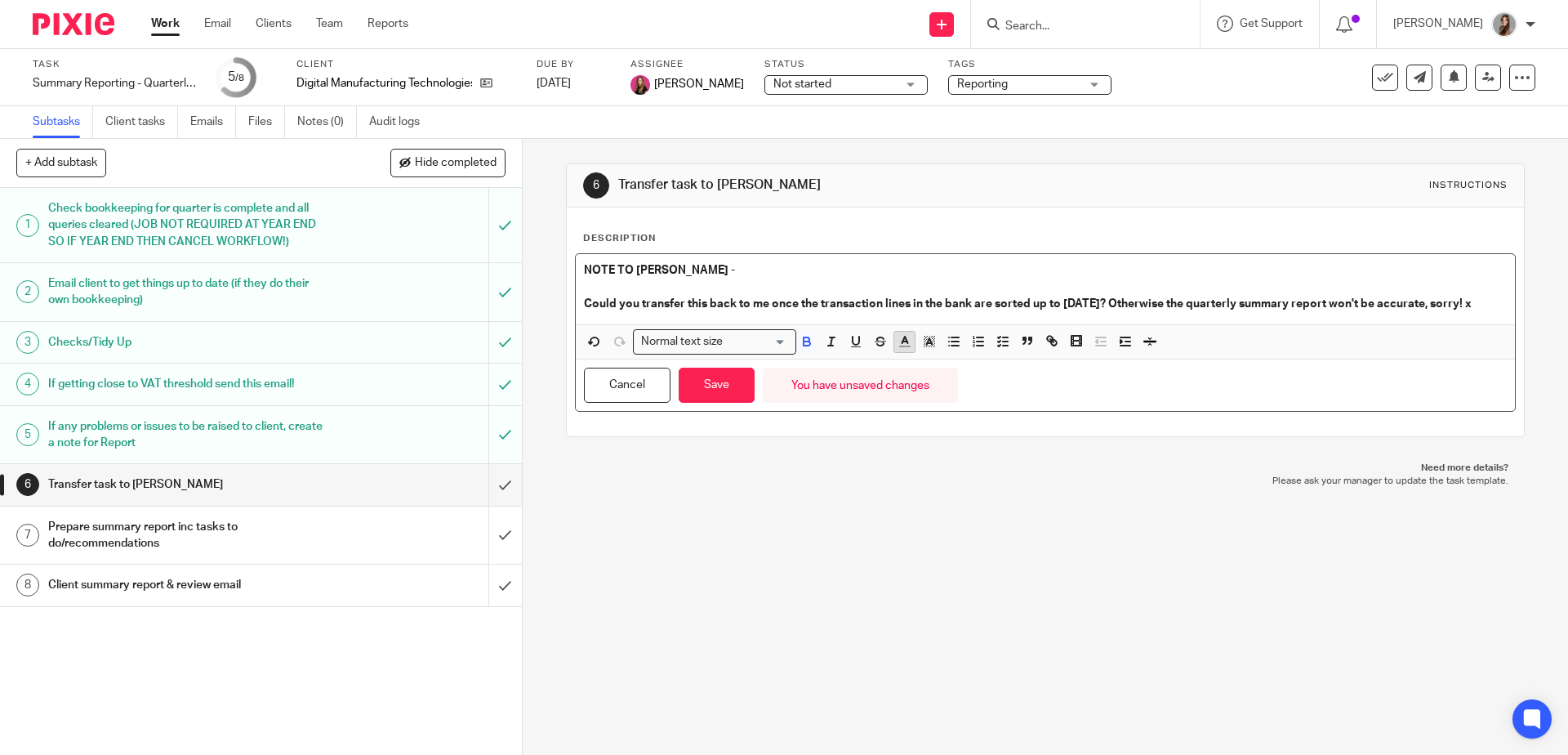
click at [897, 348] on icon "button" at bounding box center [905, 341] width 15 height 15
click at [1034, 385] on li "color:#FA28FF" at bounding box center [1039, 379] width 12 height 12
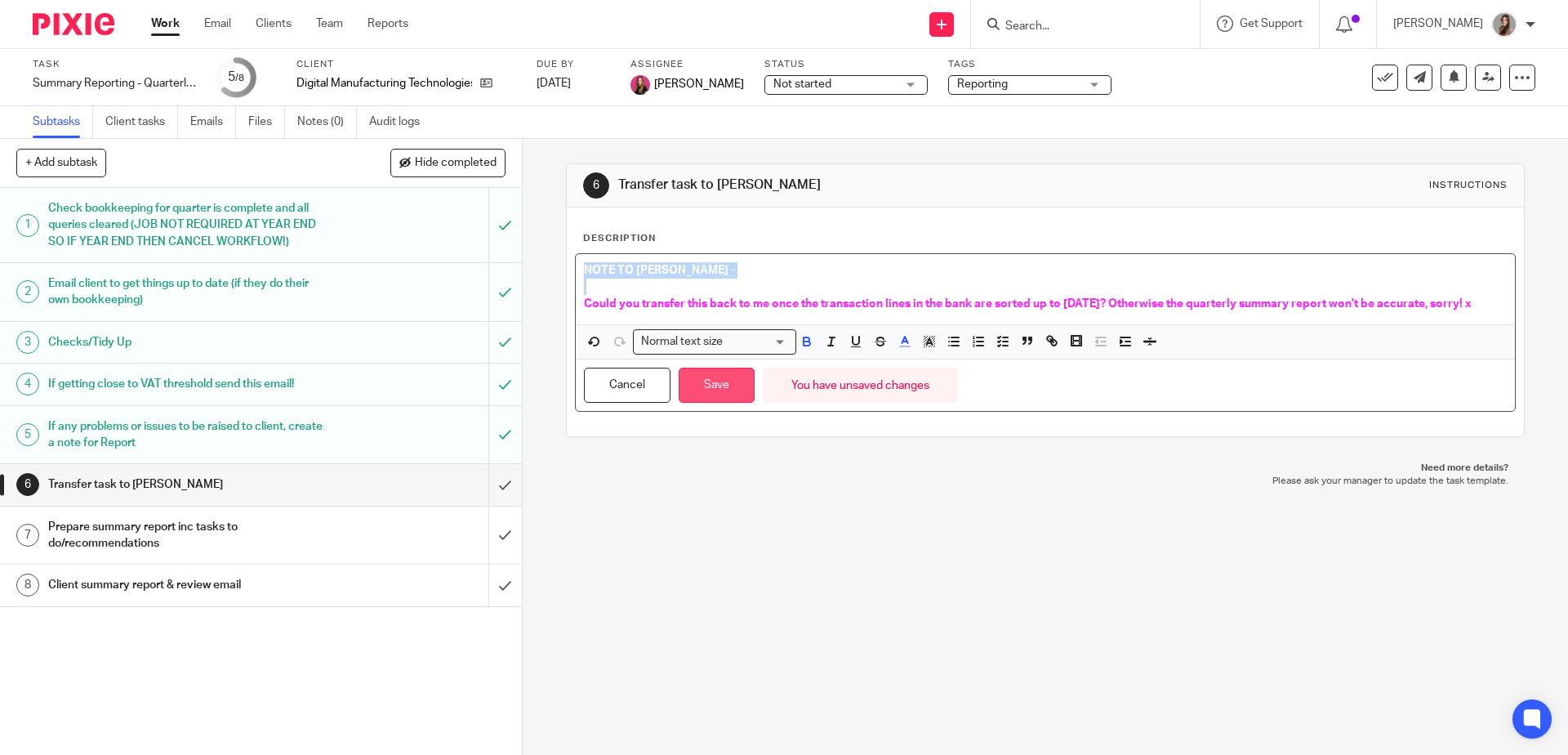
click at [695, 399] on button "Save" at bounding box center [716, 385] width 76 height 35
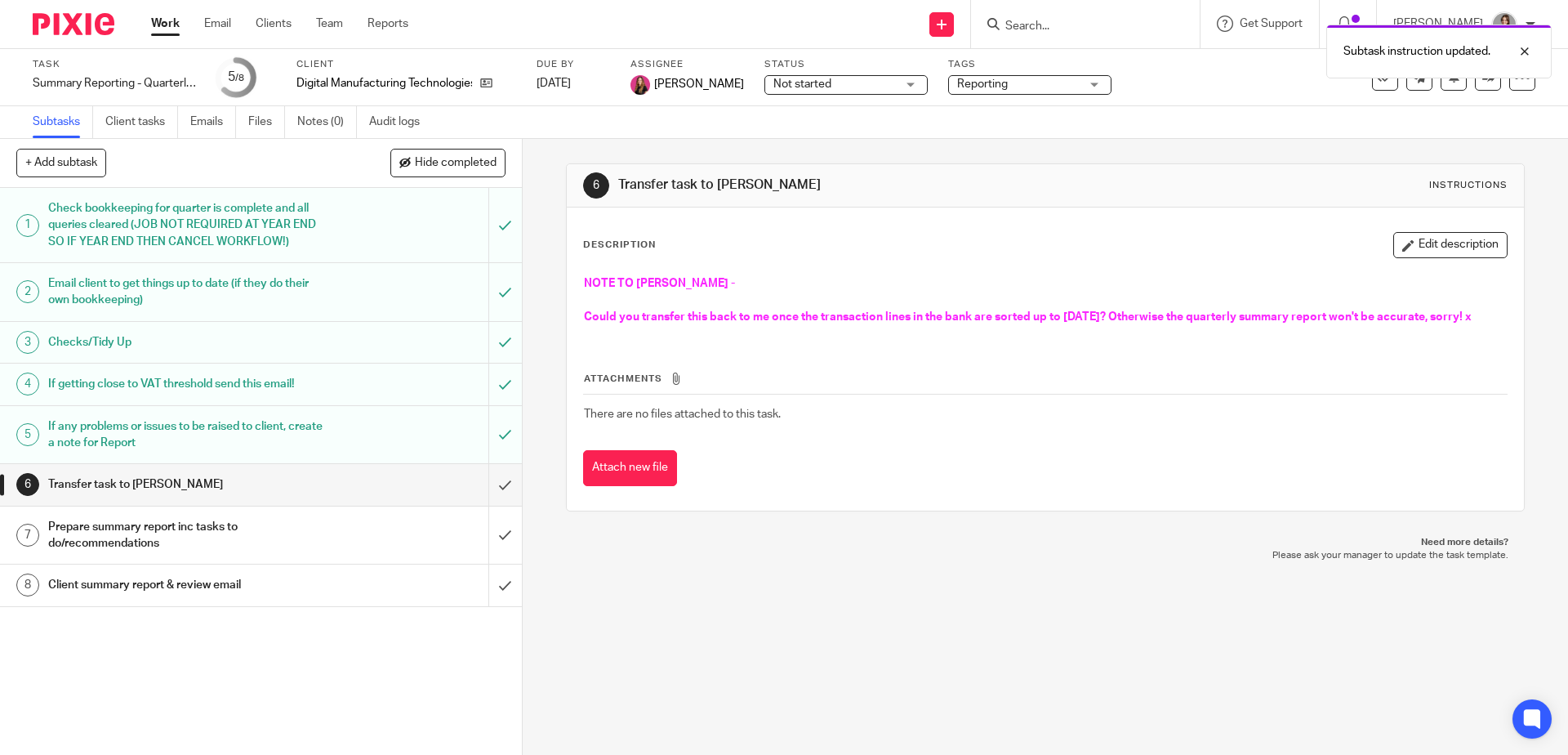
click at [872, 287] on p "NOTE TO FRANKIE -" at bounding box center [1045, 284] width 922 height 17
click at [87, 25] on img at bounding box center [73, 24] width 82 height 22
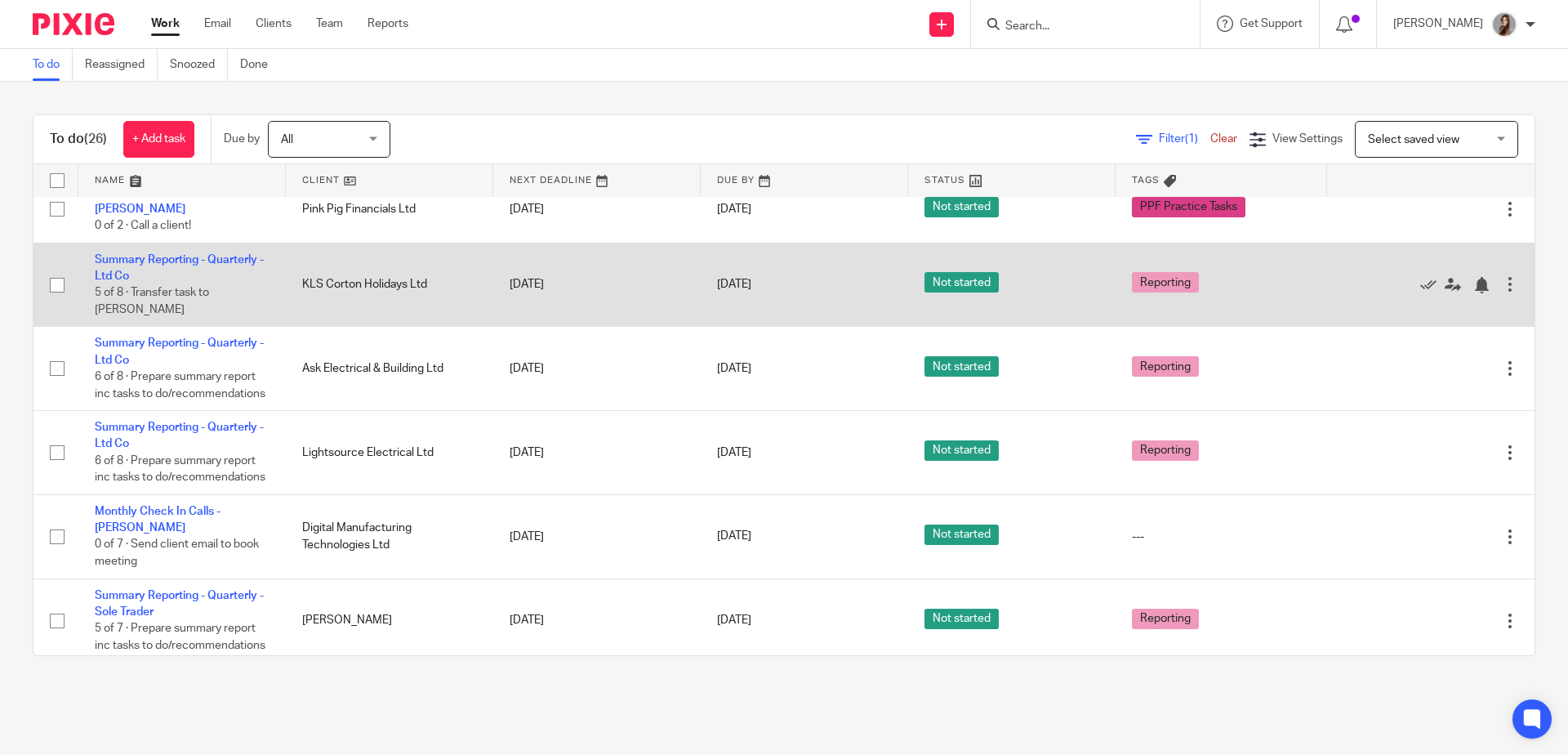
scroll to position [403, 0]
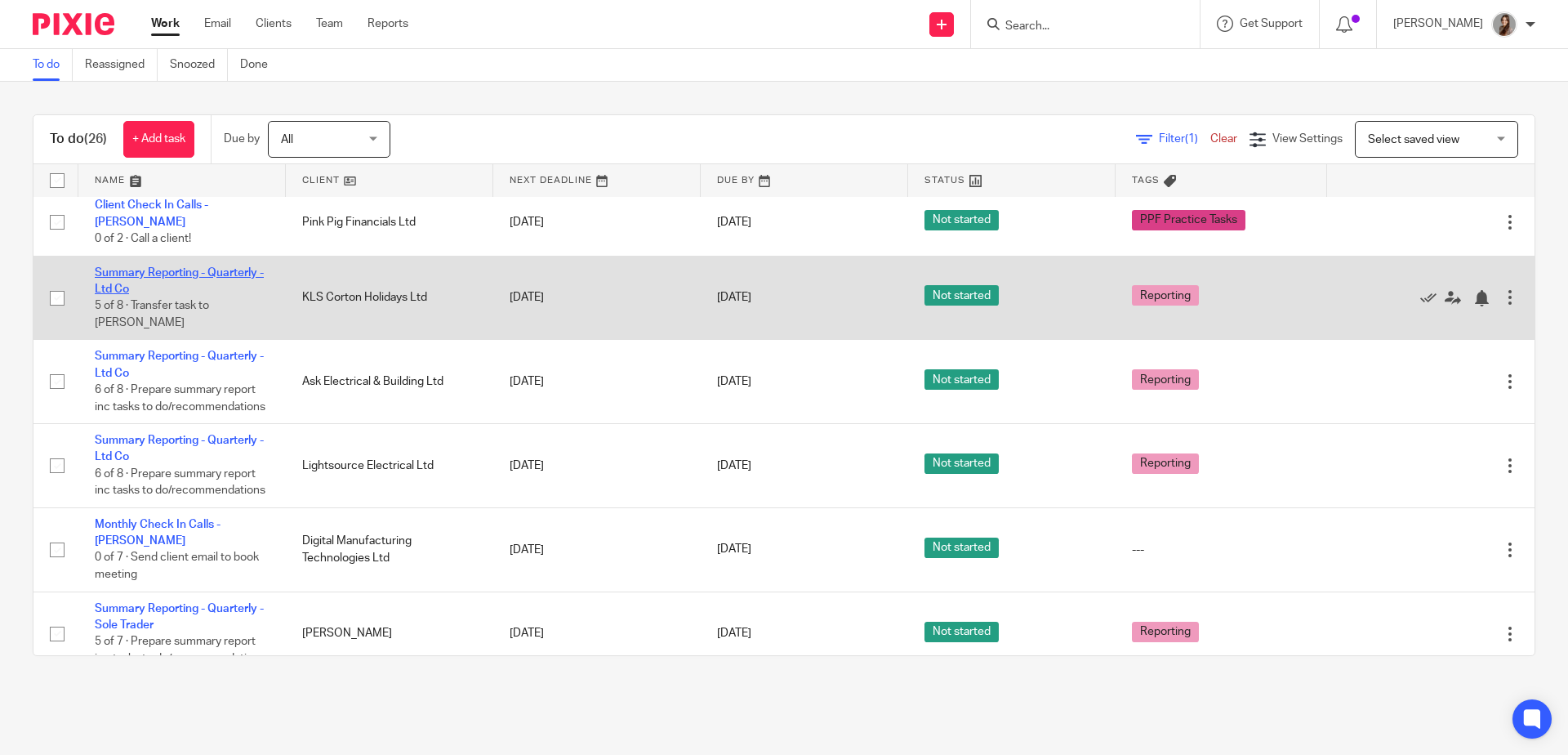
drag, startPoint x: 205, startPoint y: 277, endPoint x: 211, endPoint y: 265, distance: 13.4
click at [205, 278] on link "Summary Reporting - Quarterly - Ltd Co" at bounding box center [179, 281] width 169 height 28
